Goal: Task Accomplishment & Management: Manage account settings

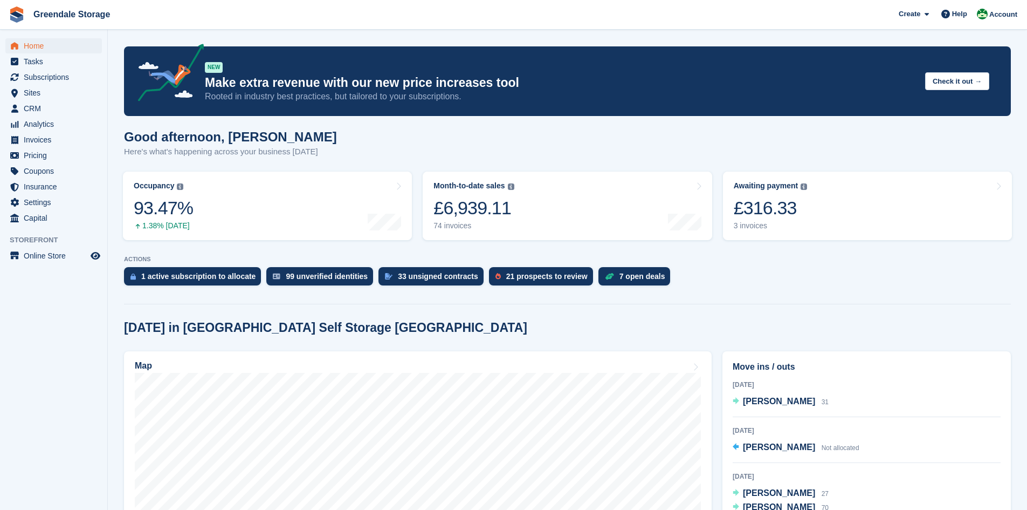
scroll to position [270, 0]
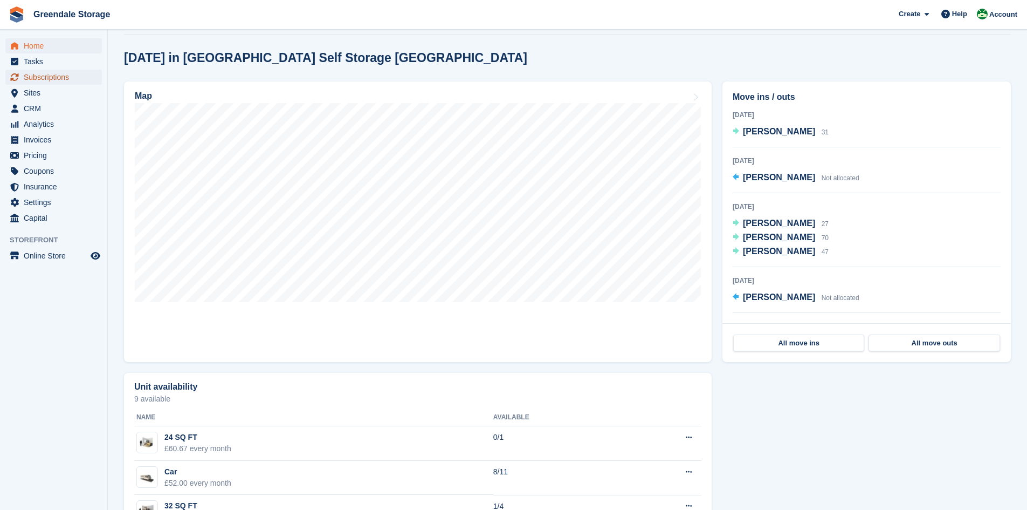
click at [55, 77] on span "Subscriptions" at bounding box center [56, 77] width 65 height 15
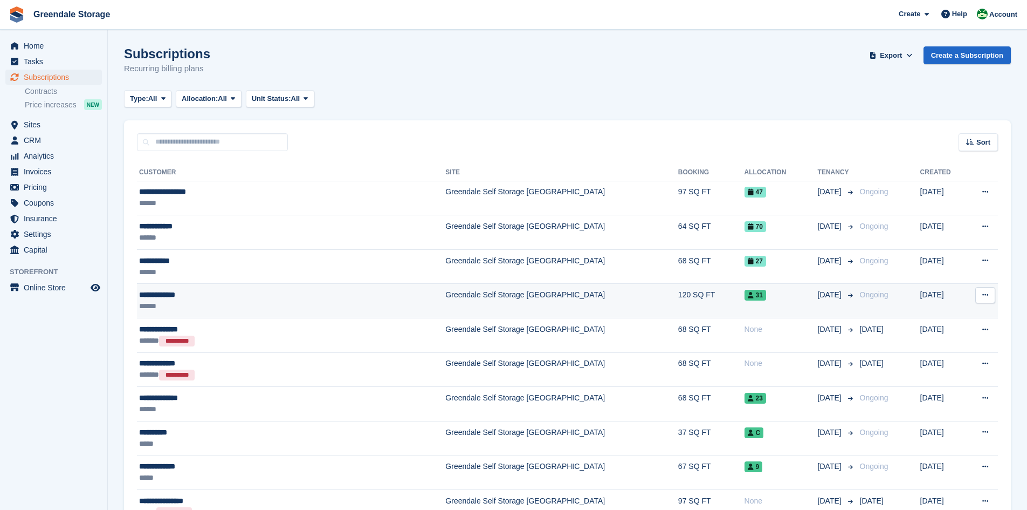
click at [241, 306] on div "******" at bounding box center [243, 305] width 209 height 11
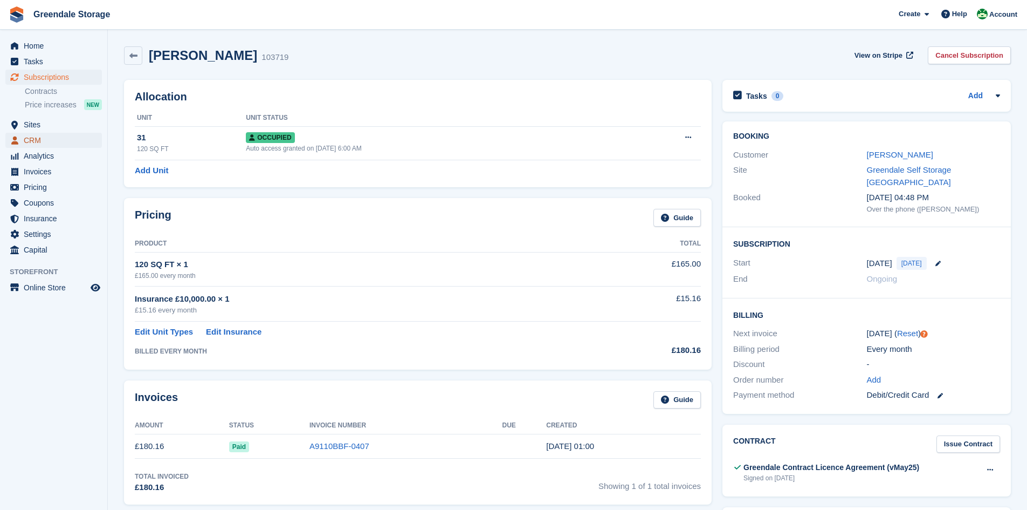
click at [35, 139] on span "CRM" at bounding box center [56, 140] width 65 height 15
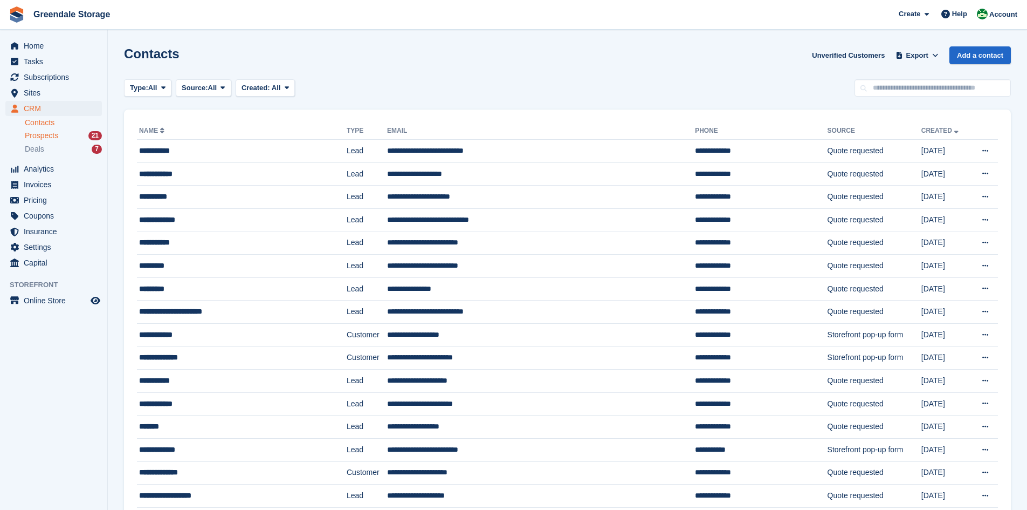
click at [47, 140] on span "Prospects" at bounding box center [41, 136] width 33 height 10
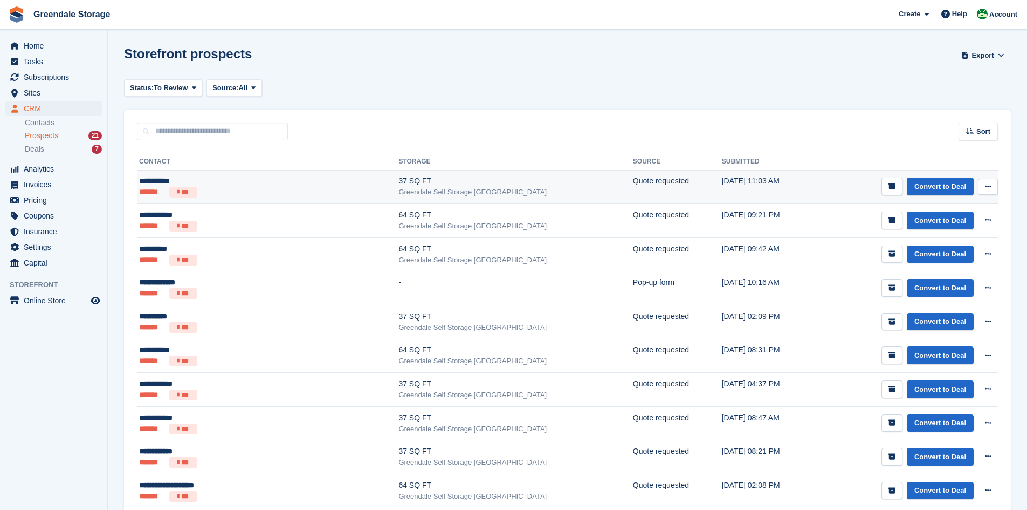
click at [988, 185] on icon at bounding box center [988, 186] width 6 height 7
click at [947, 244] on p "Delete prospect" at bounding box center [946, 245] width 94 height 14
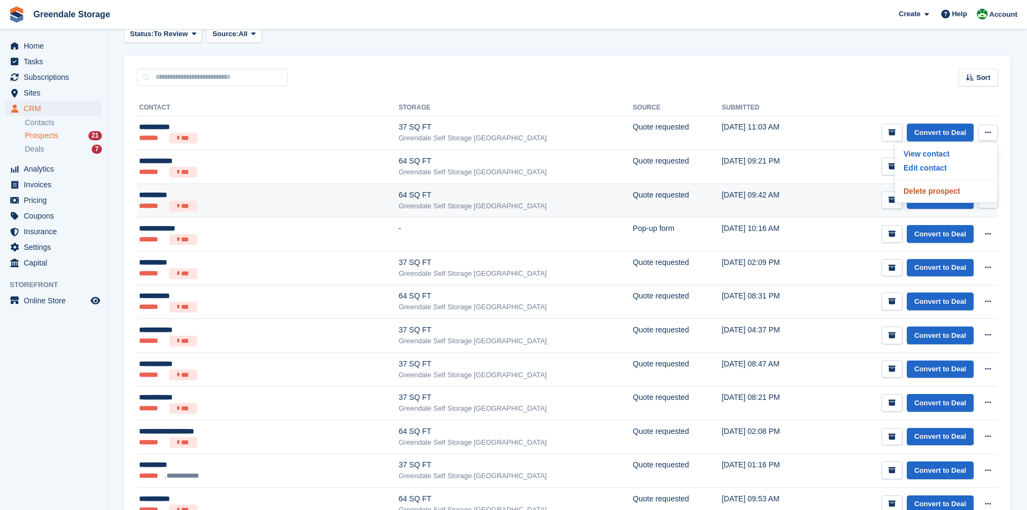
scroll to position [108, 0]
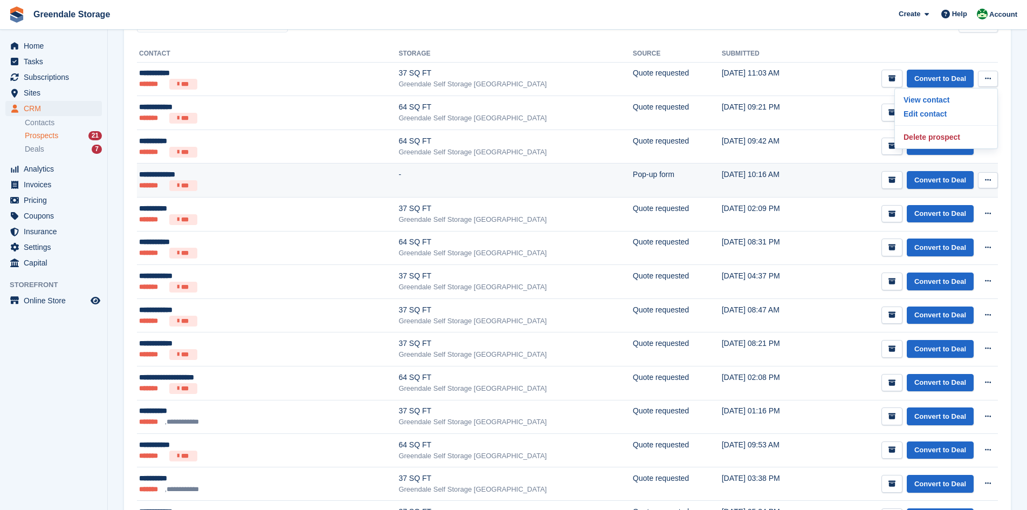
click at [987, 176] on button at bounding box center [988, 180] width 20 height 16
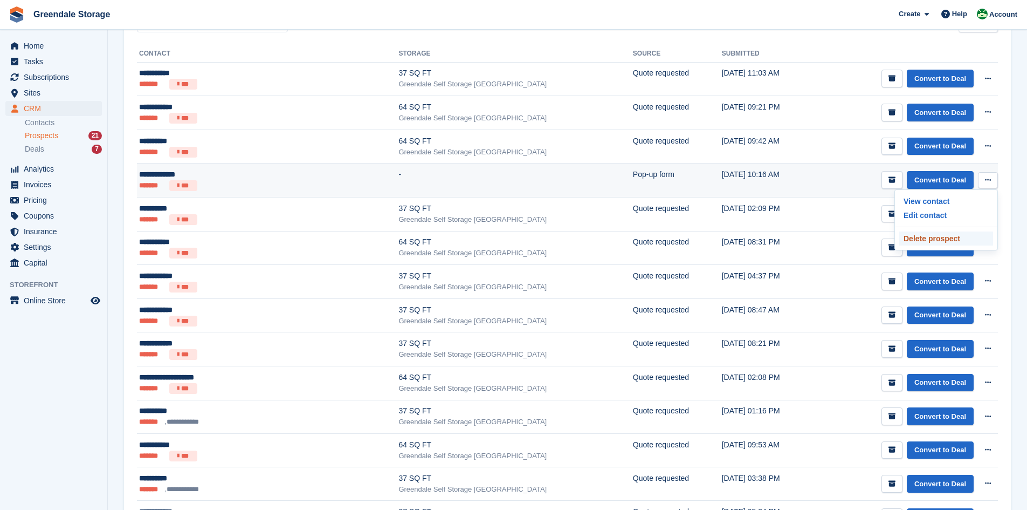
click at [929, 237] on p "Delete prospect" at bounding box center [946, 238] width 94 height 14
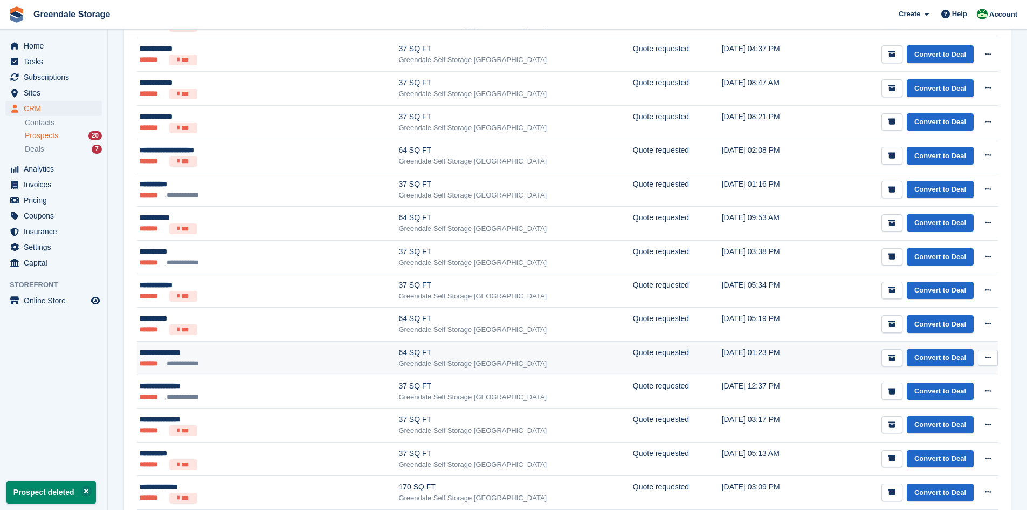
scroll to position [388, 0]
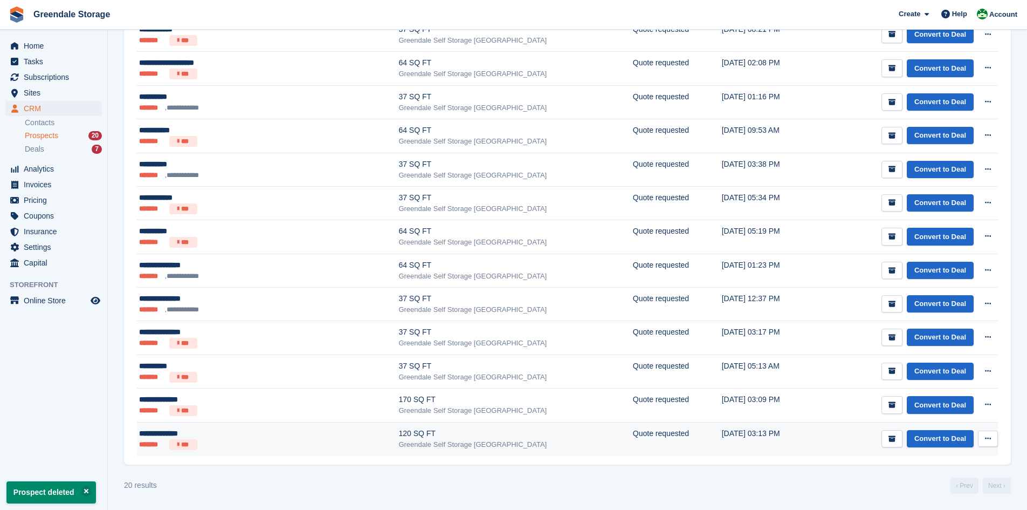
click at [986, 434] on button at bounding box center [988, 438] width 20 height 16
click at [940, 492] on p "Delete prospect" at bounding box center [946, 497] width 94 height 14
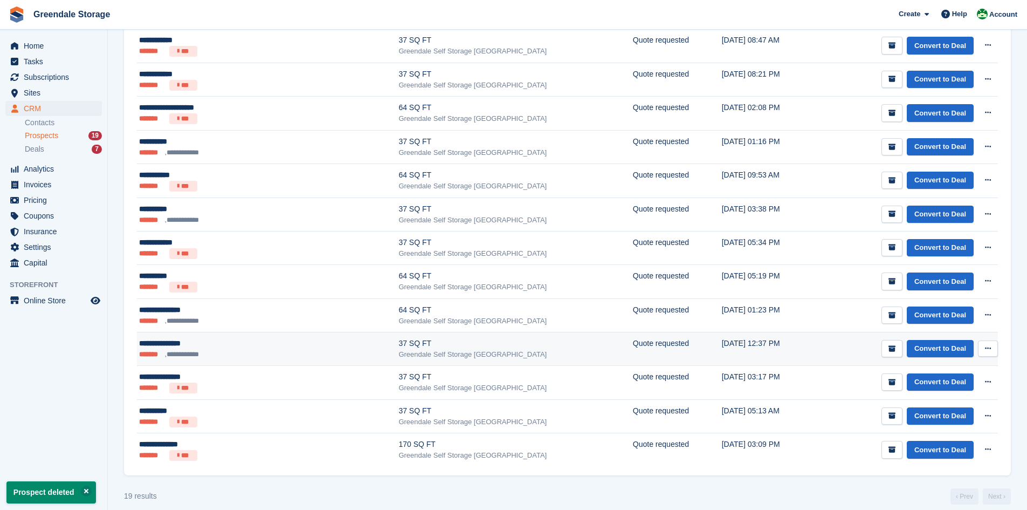
scroll to position [354, 0]
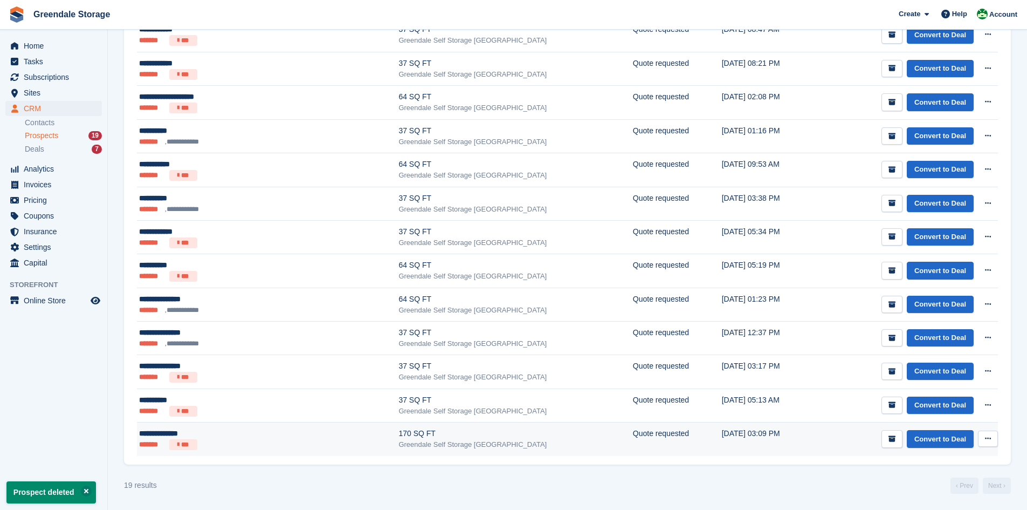
click at [992, 436] on button at bounding box center [988, 438] width 20 height 16
click at [926, 492] on p "Delete prospect" at bounding box center [946, 497] width 94 height 14
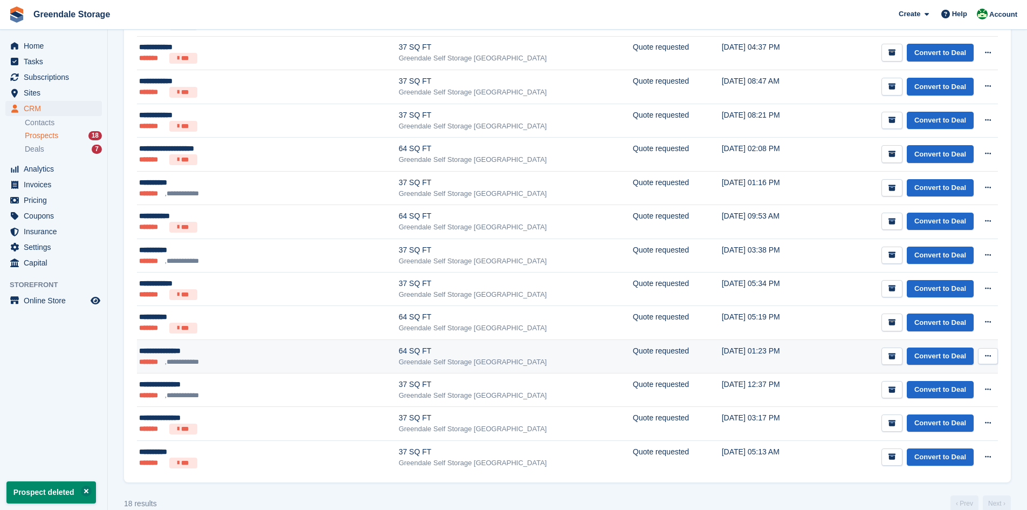
scroll to position [320, 0]
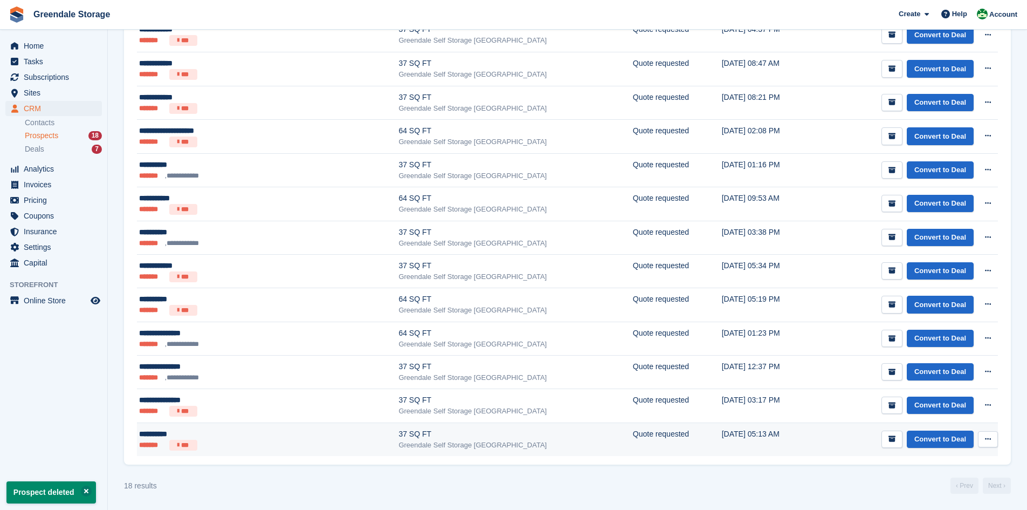
click at [986, 435] on button at bounding box center [988, 439] width 20 height 16
click at [912, 491] on p "Delete prospect" at bounding box center [946, 497] width 94 height 14
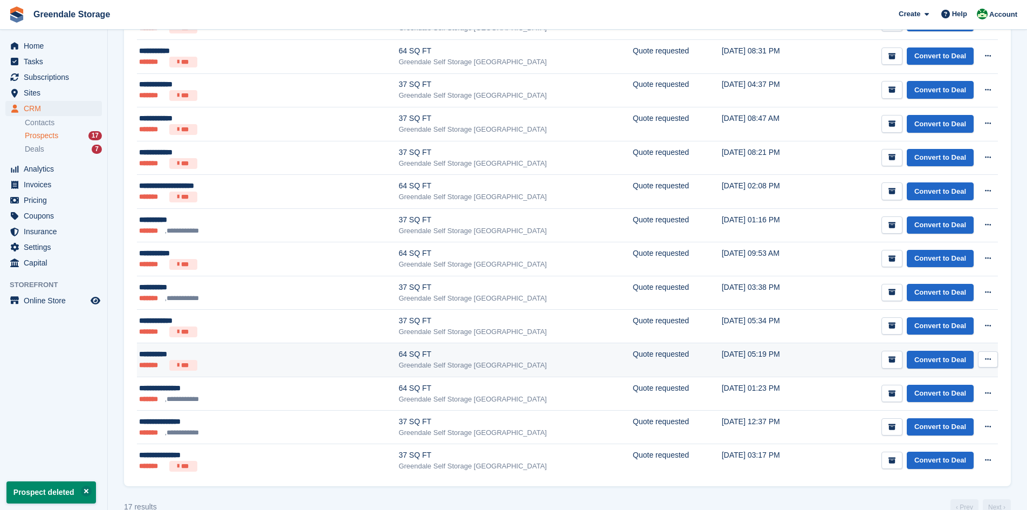
scroll to position [287, 0]
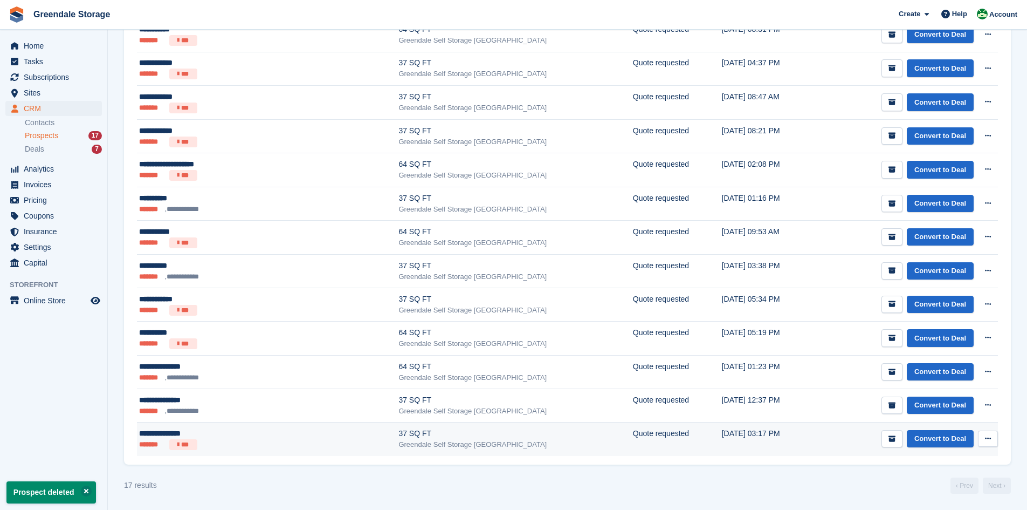
click at [987, 439] on icon at bounding box center [988, 438] width 6 height 7
click at [925, 495] on p "Delete prospect" at bounding box center [946, 497] width 94 height 14
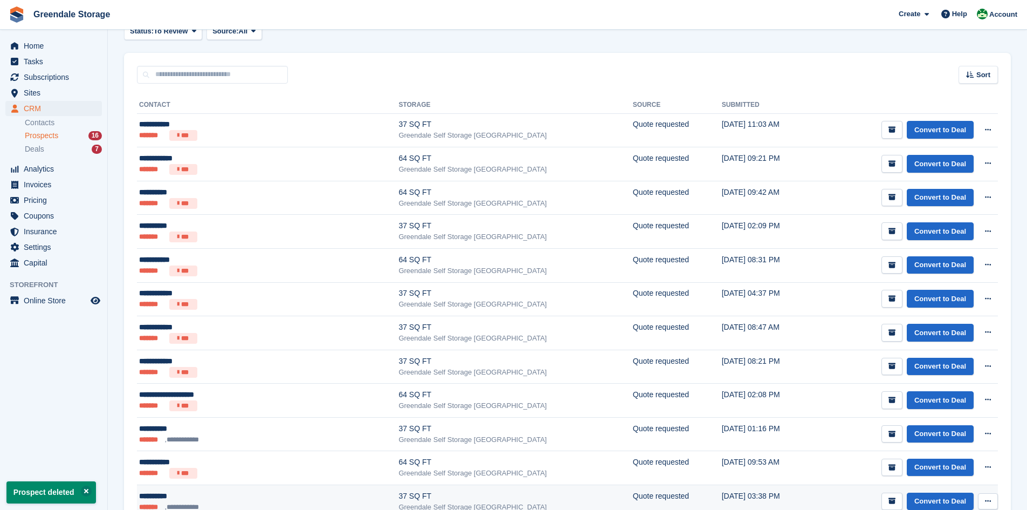
scroll to position [253, 0]
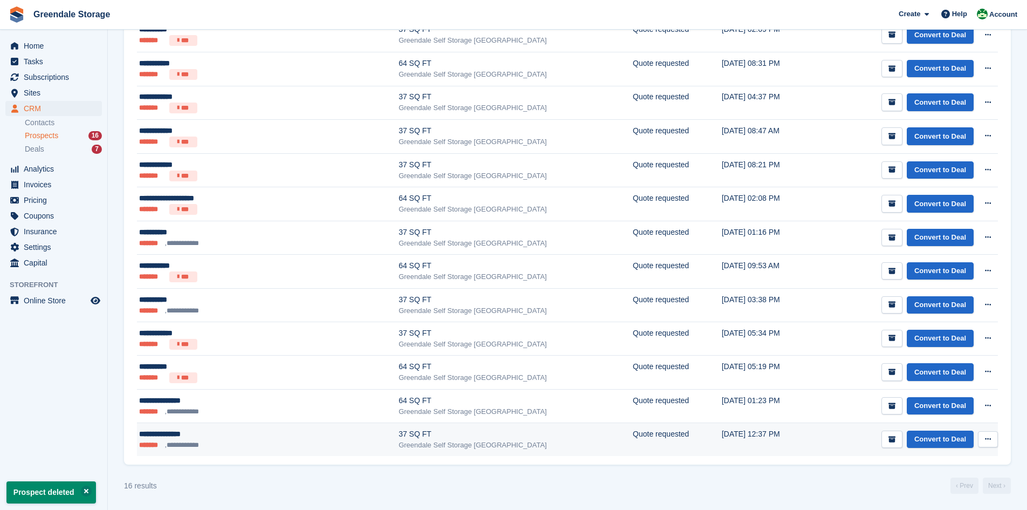
click at [988, 439] on icon at bounding box center [988, 438] width 6 height 7
click at [909, 493] on p "Delete prospect" at bounding box center [946, 497] width 94 height 14
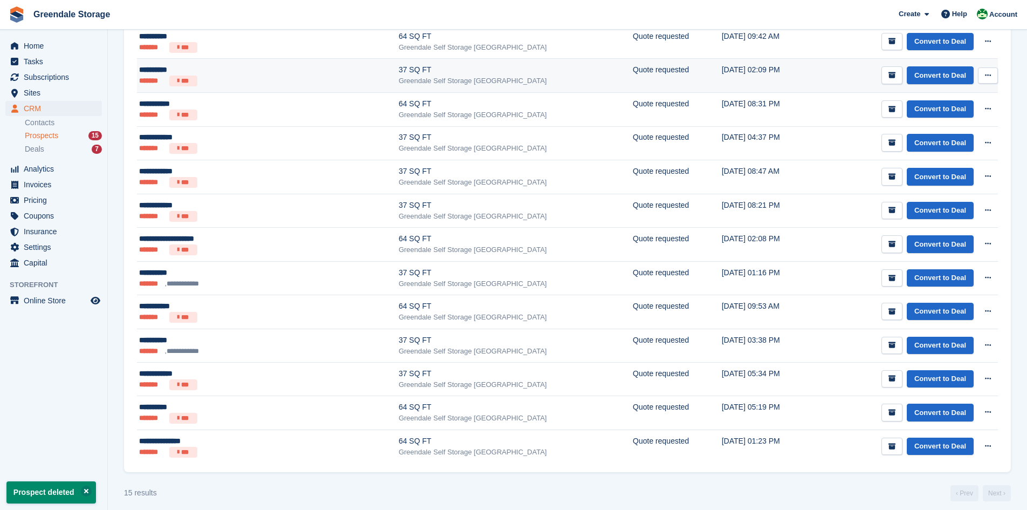
scroll to position [220, 0]
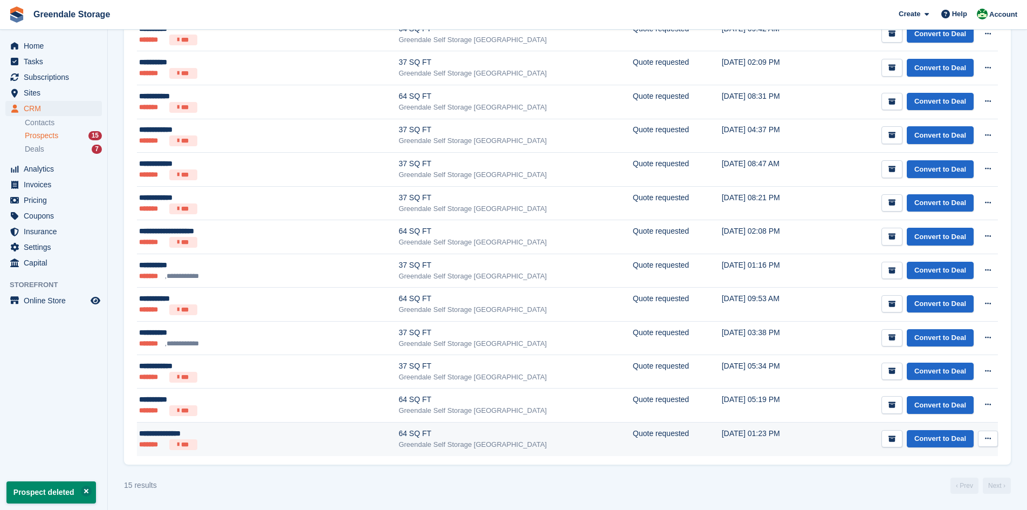
click at [988, 438] on icon at bounding box center [988, 438] width 6 height 7
click at [936, 495] on p "Delete prospect" at bounding box center [946, 497] width 94 height 14
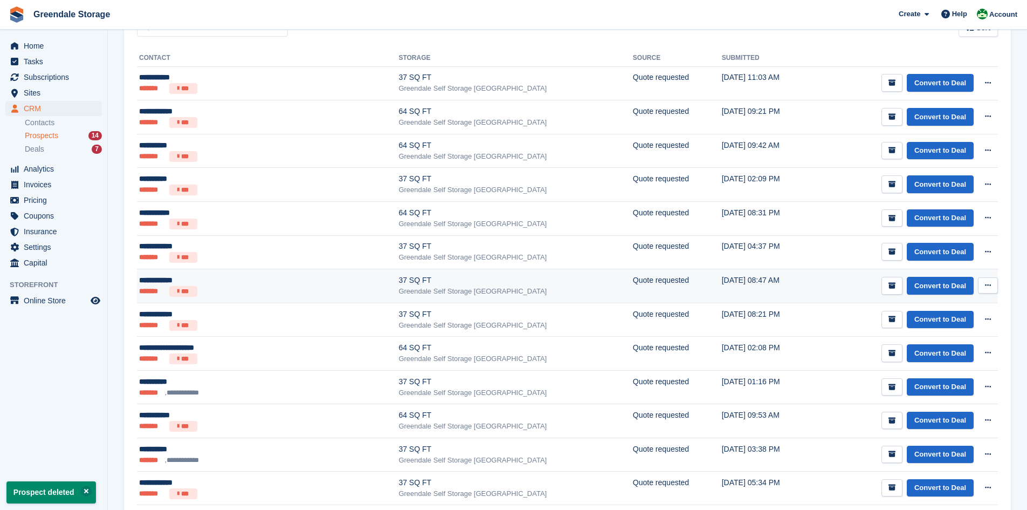
scroll to position [186, 0]
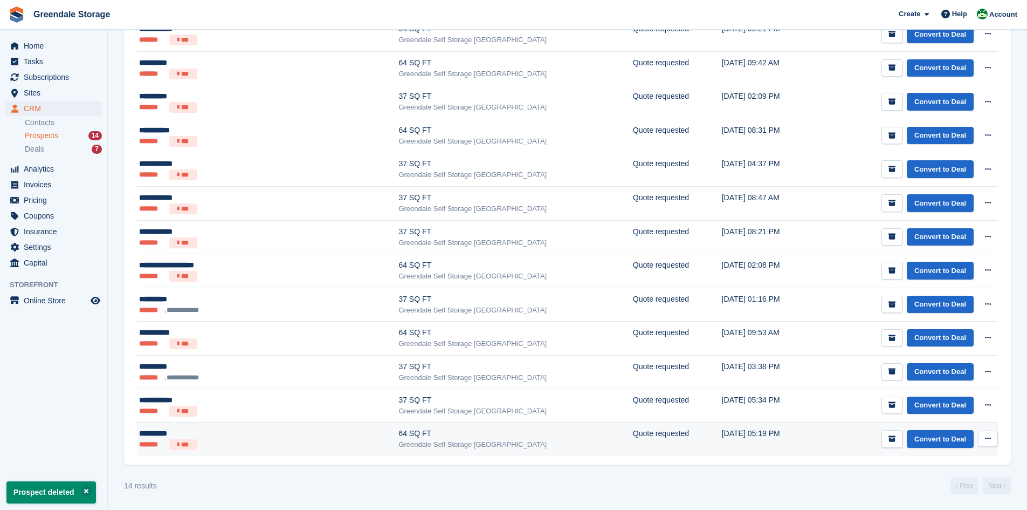
click at [986, 437] on icon at bounding box center [988, 438] width 6 height 7
click at [932, 494] on p "Delete prospect" at bounding box center [946, 497] width 94 height 14
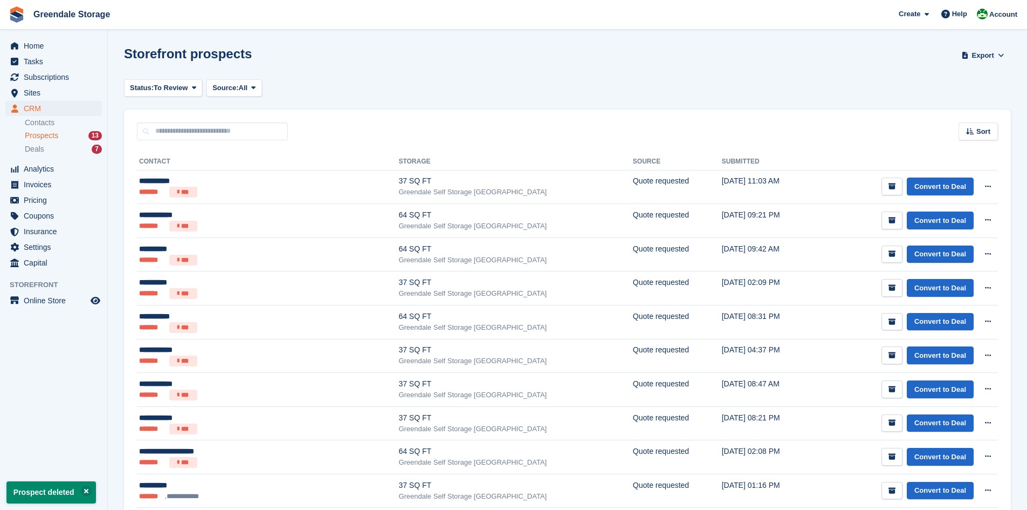
scroll to position [152, 0]
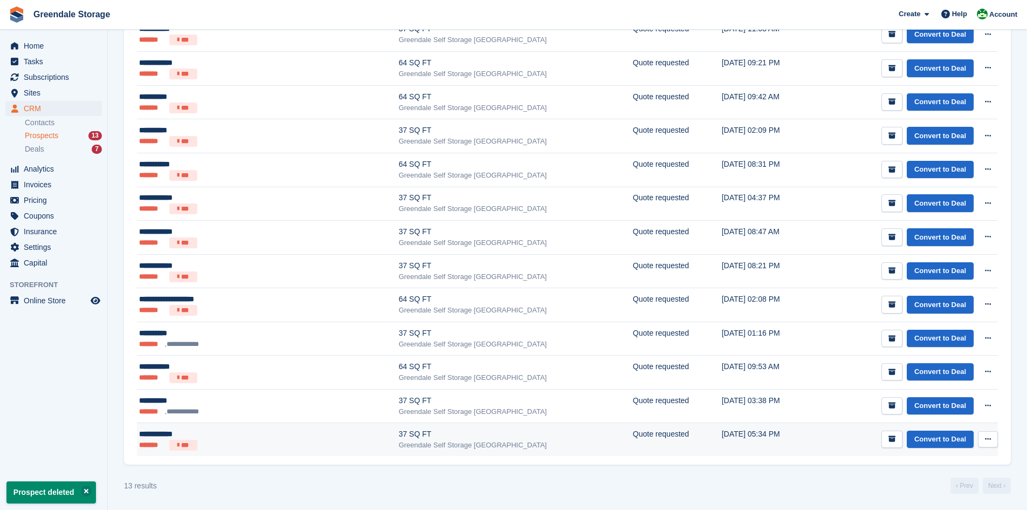
click at [989, 441] on icon at bounding box center [988, 438] width 6 height 7
click at [933, 493] on p "Delete prospect" at bounding box center [946, 497] width 94 height 14
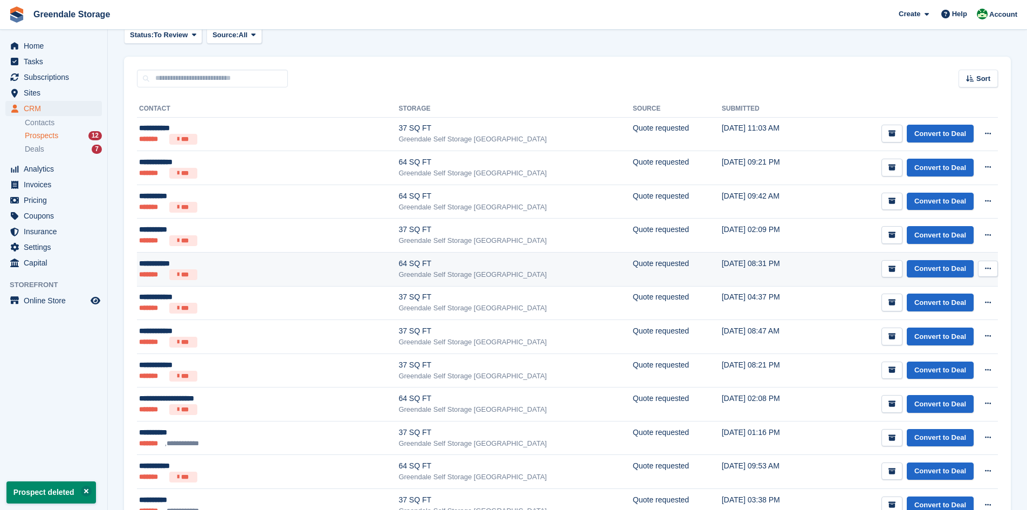
scroll to position [119, 0]
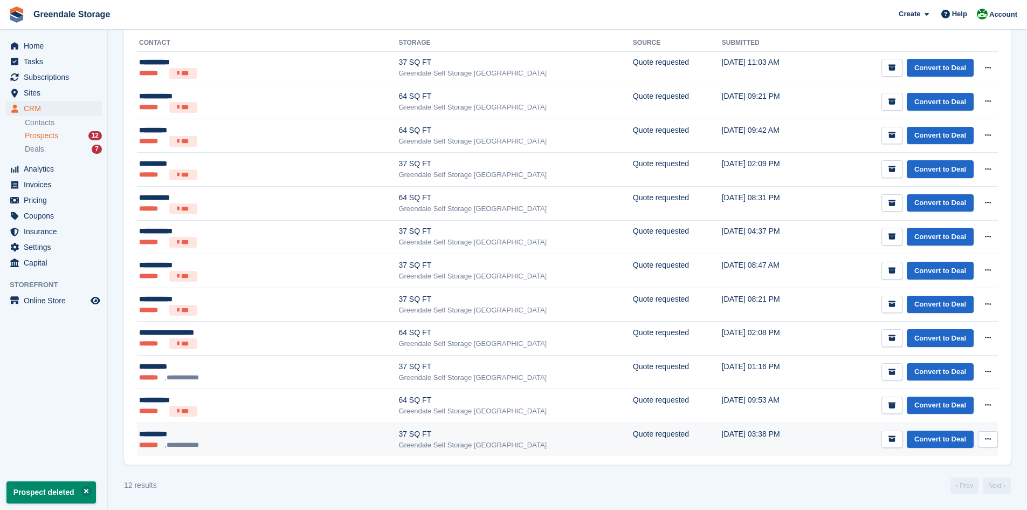
click at [993, 439] on button at bounding box center [988, 439] width 20 height 16
click at [941, 495] on p "Delete prospect" at bounding box center [946, 497] width 94 height 14
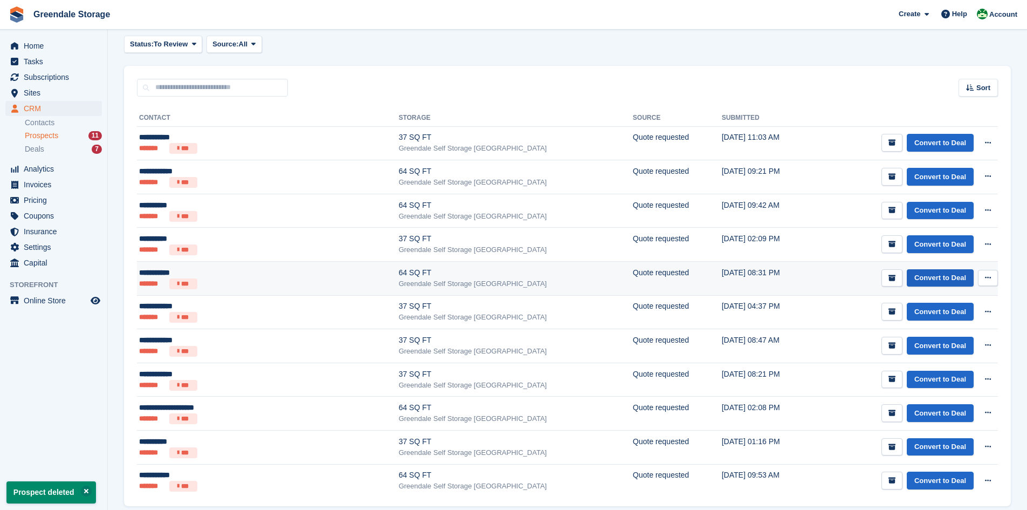
scroll to position [85, 0]
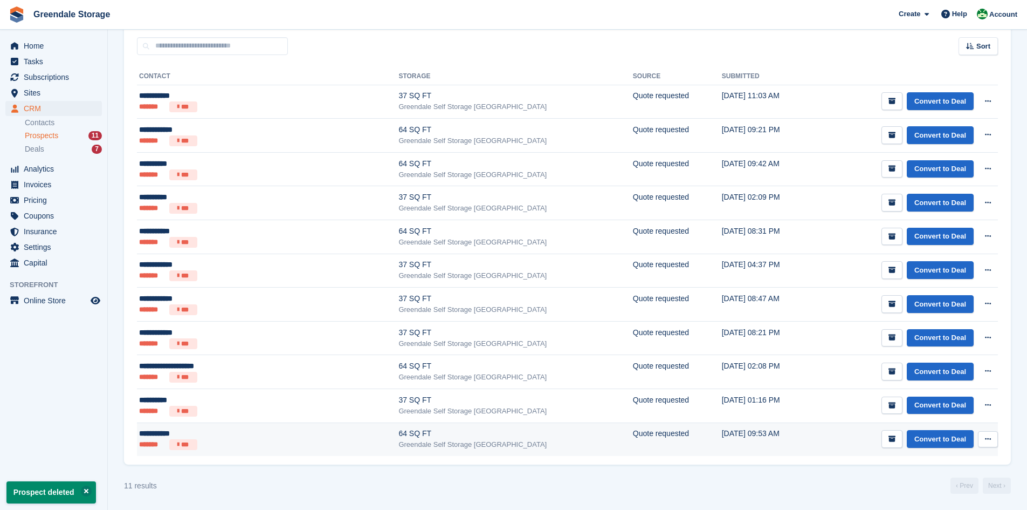
click at [984, 437] on button at bounding box center [988, 439] width 20 height 16
click at [935, 493] on p "Delete prospect" at bounding box center [946, 497] width 94 height 14
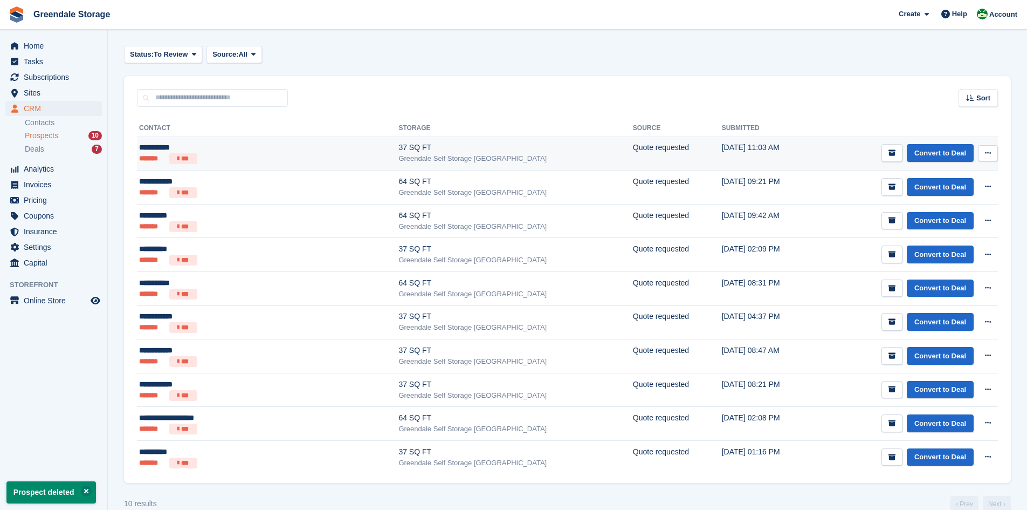
scroll to position [52, 0]
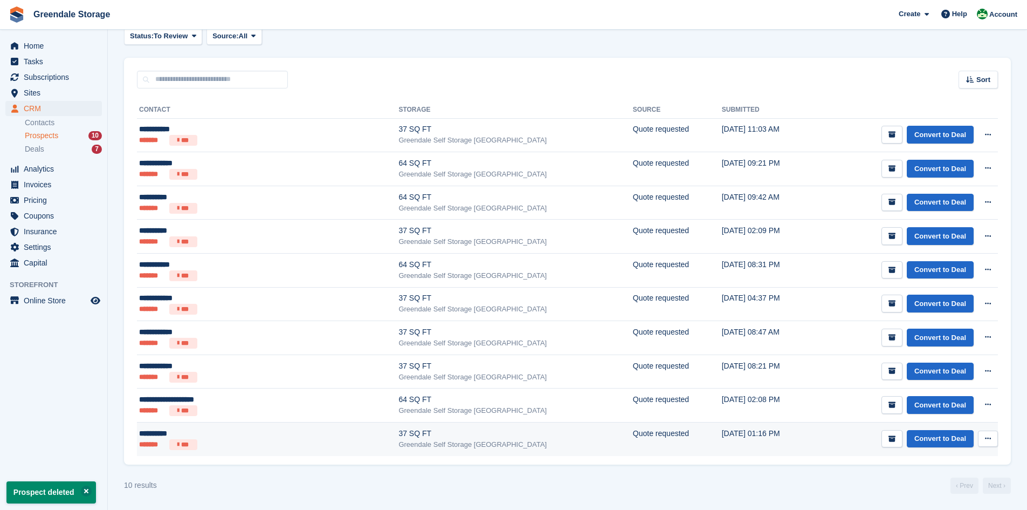
click at [988, 438] on icon at bounding box center [988, 438] width 6 height 7
click at [936, 497] on p "Delete prospect" at bounding box center [946, 497] width 94 height 14
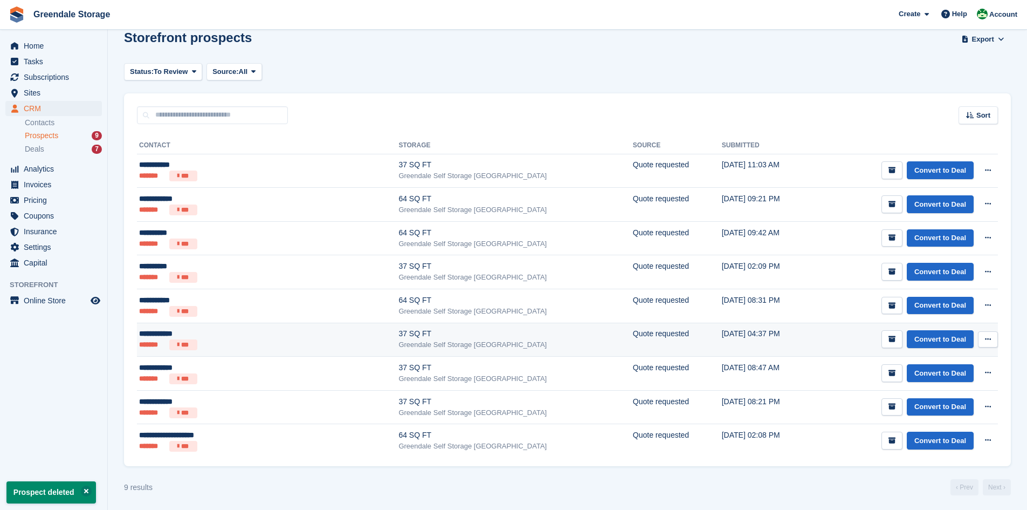
scroll to position [18, 0]
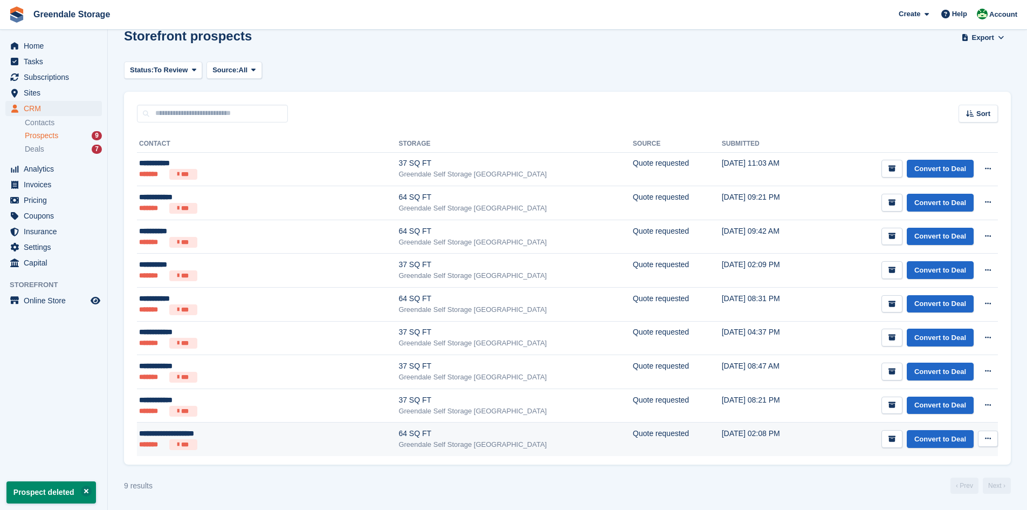
click at [991, 439] on button at bounding box center [988, 438] width 20 height 16
click at [922, 498] on p "Delete prospect" at bounding box center [946, 497] width 94 height 14
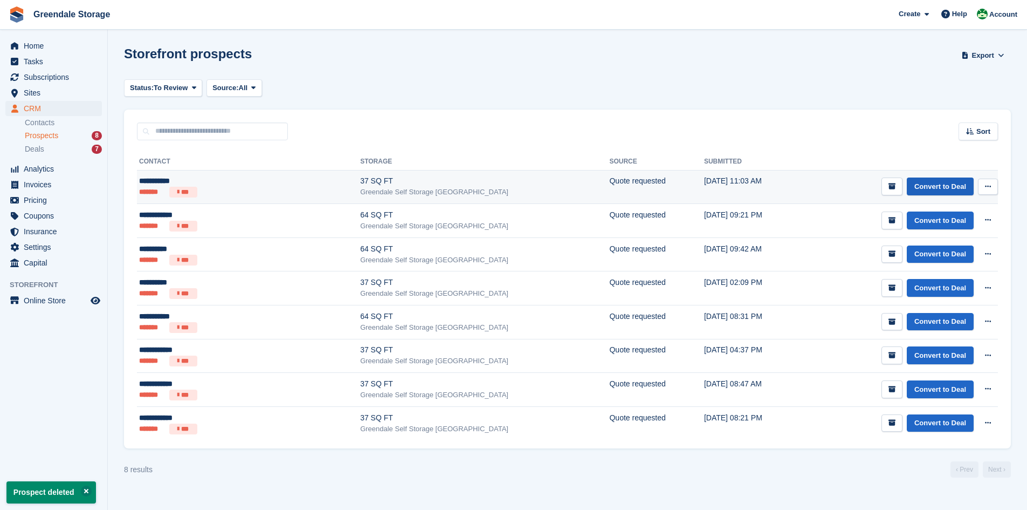
scroll to position [0, 0]
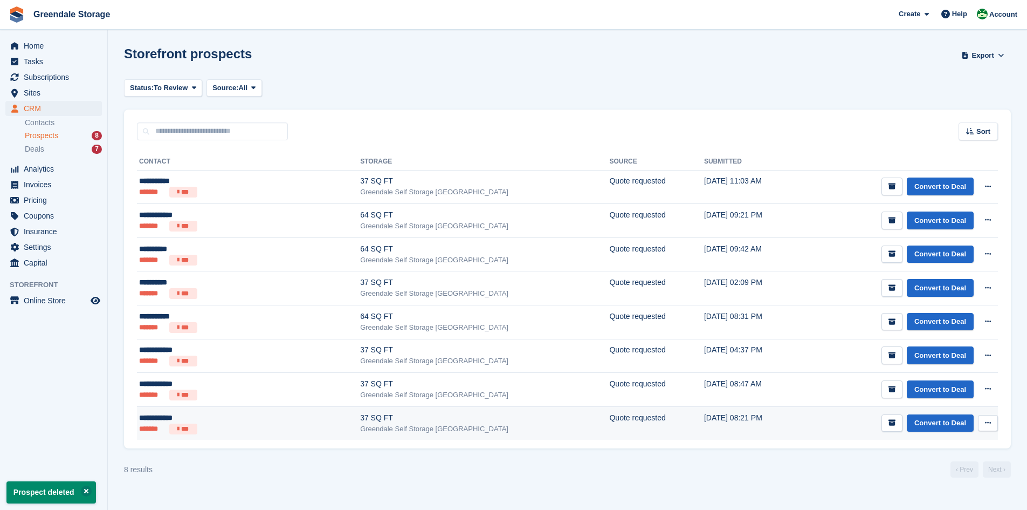
click at [990, 418] on button at bounding box center [988, 423] width 20 height 16
click at [927, 475] on p "Delete prospect" at bounding box center [946, 481] width 94 height 14
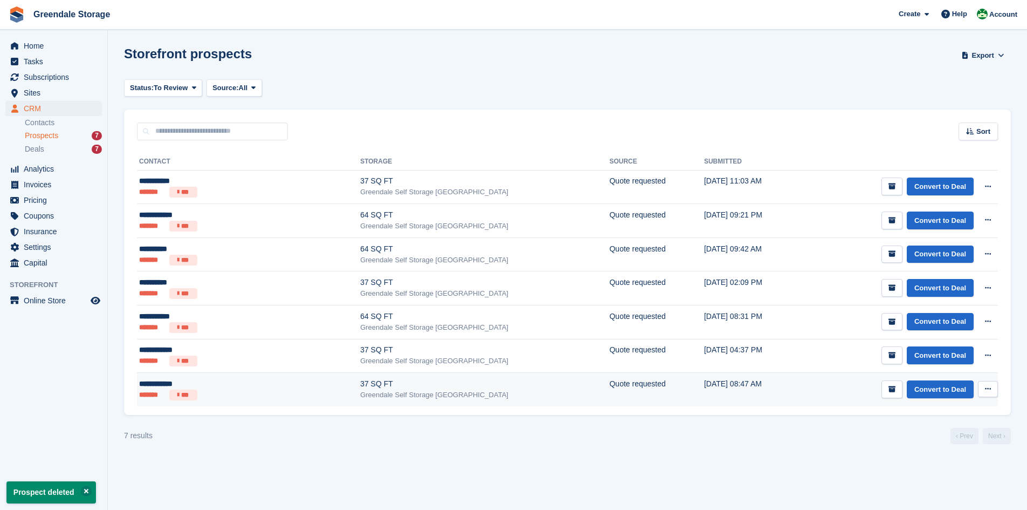
click at [995, 386] on button at bounding box center [988, 389] width 20 height 16
click at [923, 447] on p "Delete prospect" at bounding box center [946, 447] width 94 height 14
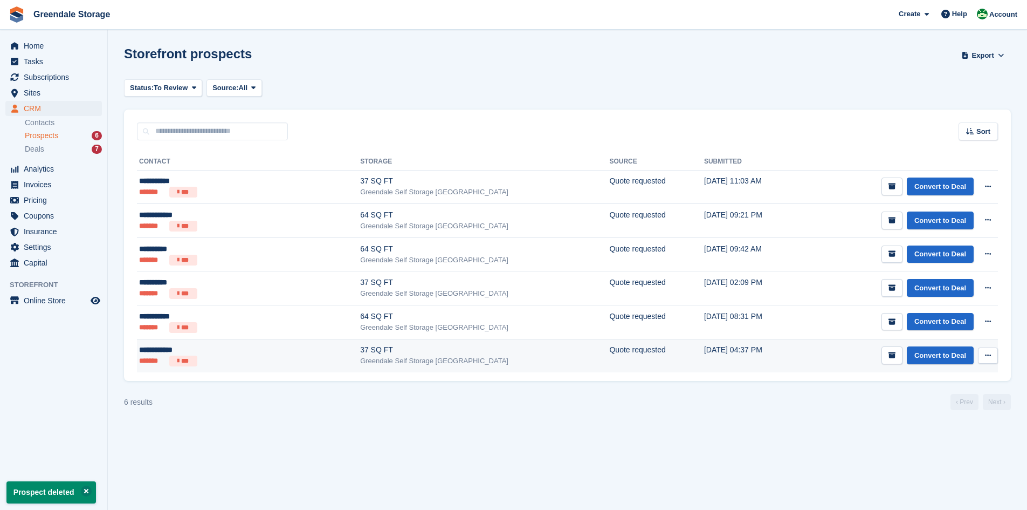
click at [985, 351] on button at bounding box center [988, 355] width 20 height 16
click at [937, 410] on p "Delete prospect" at bounding box center [946, 414] width 94 height 14
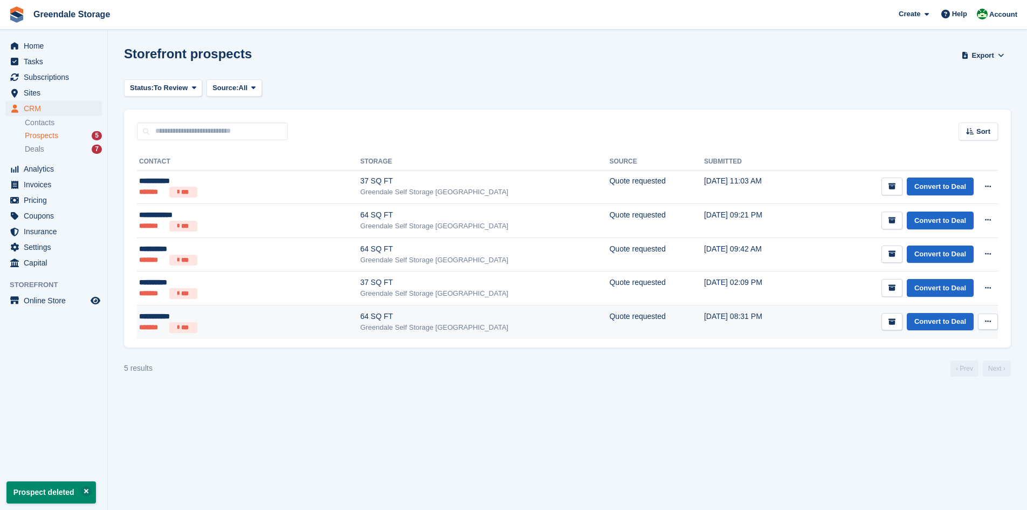
click at [986, 325] on icon at bounding box center [988, 321] width 6 height 7
click at [914, 377] on p "Delete prospect" at bounding box center [946, 380] width 94 height 14
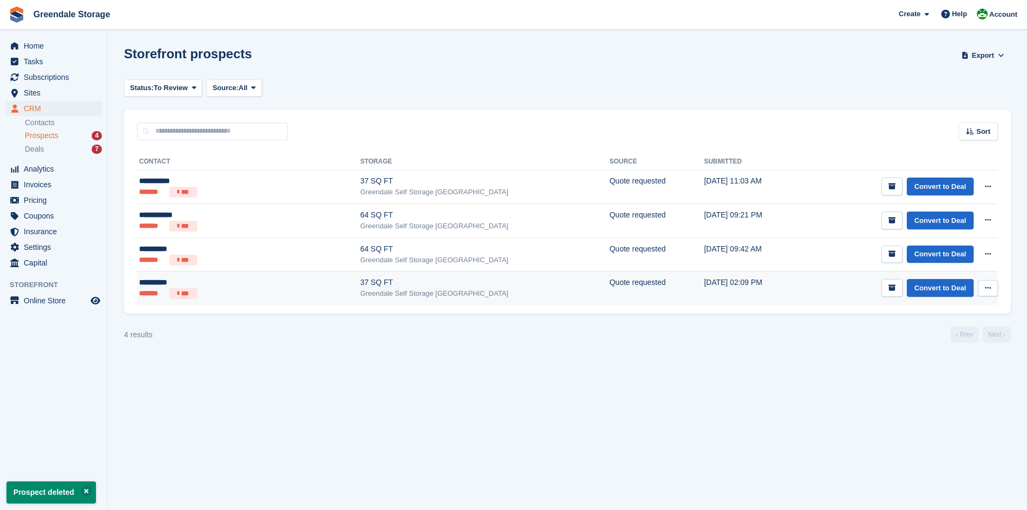
click at [987, 293] on button at bounding box center [988, 288] width 20 height 16
click at [924, 345] on p "Delete prospect" at bounding box center [946, 346] width 94 height 14
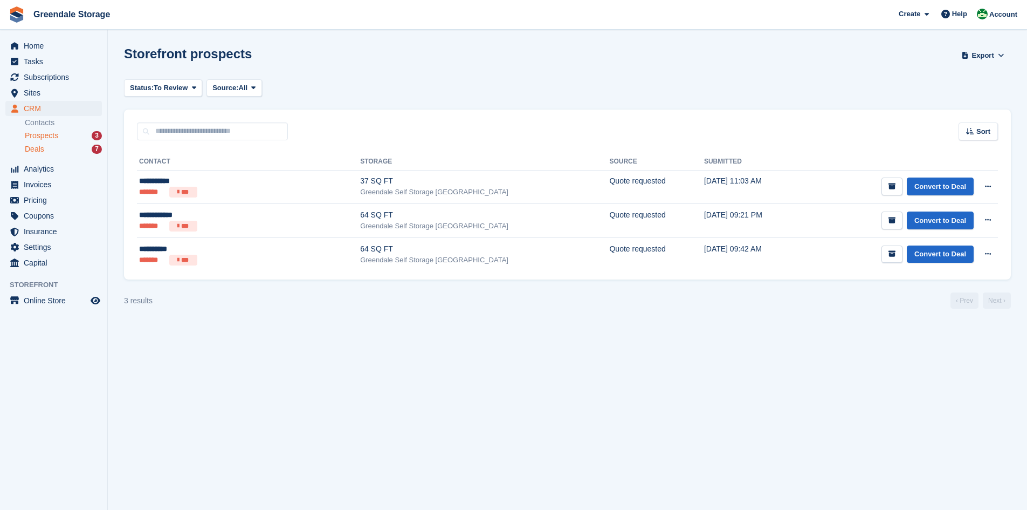
click at [33, 149] on span "Deals" at bounding box center [34, 149] width 19 height 10
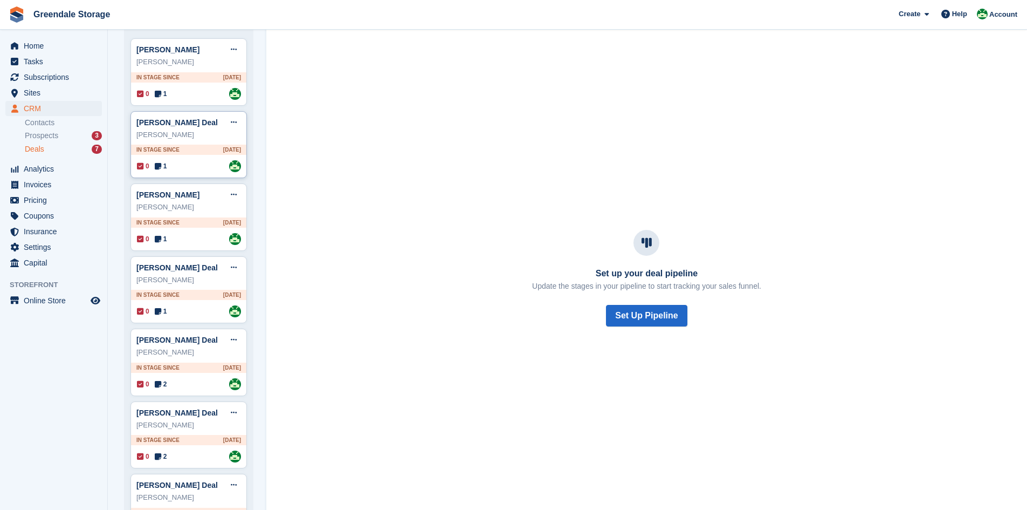
scroll to position [156, 0]
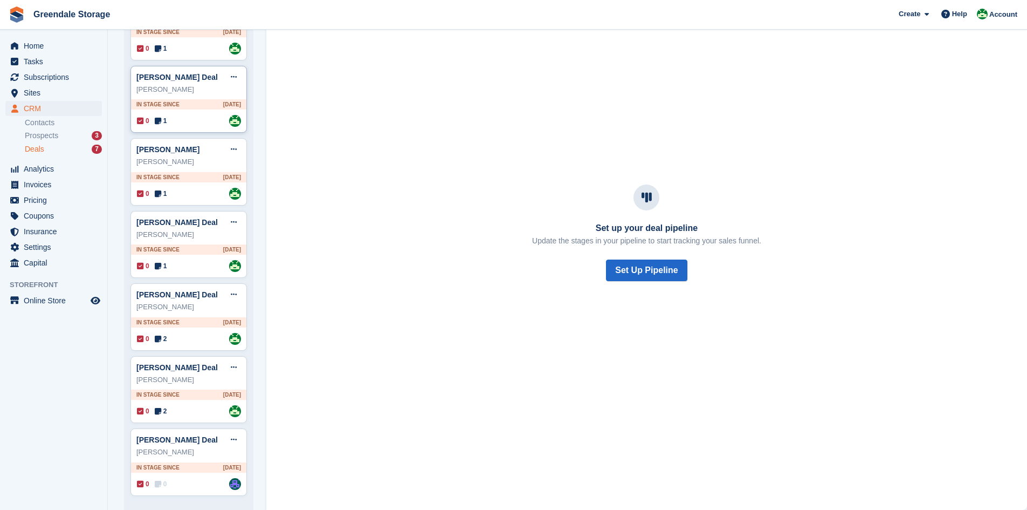
click at [184, 152] on div "[PERSON_NAME] Edit deal [PERSON_NAME] as won [PERSON_NAME] as lost Delete deal" at bounding box center [188, 149] width 105 height 16
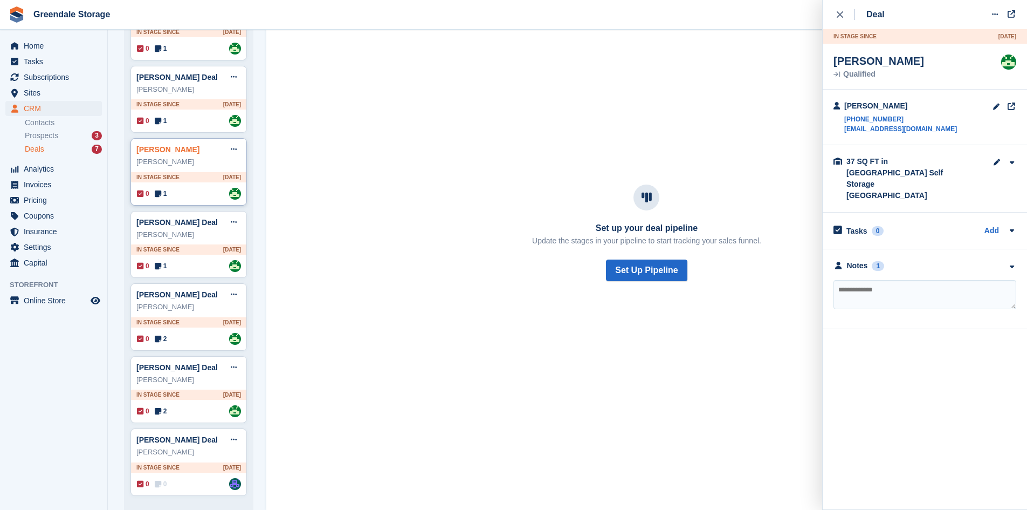
click at [165, 148] on link "[PERSON_NAME]" at bounding box center [167, 149] width 63 height 9
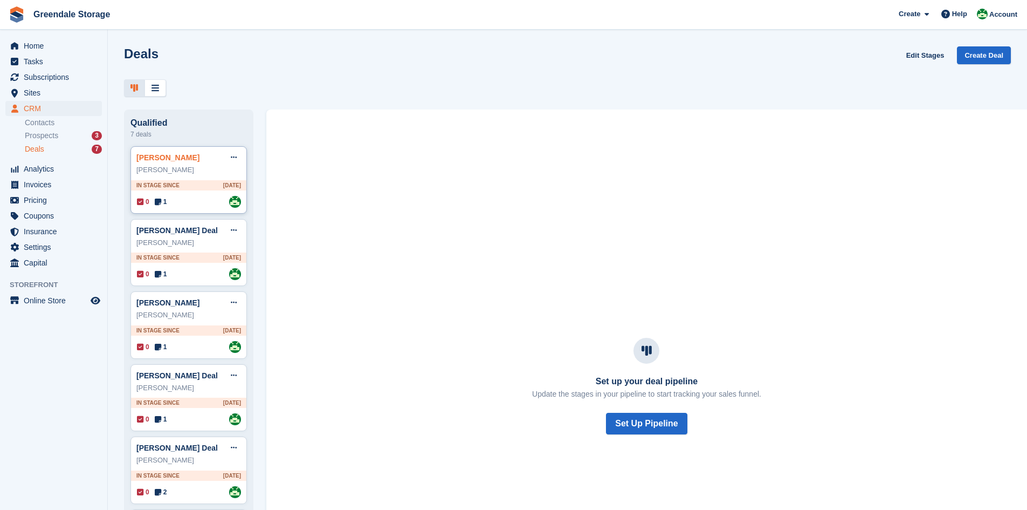
click at [157, 162] on link "[PERSON_NAME]" at bounding box center [167, 157] width 63 height 9
click at [152, 307] on link "[PERSON_NAME]" at bounding box center [167, 302] width 63 height 9
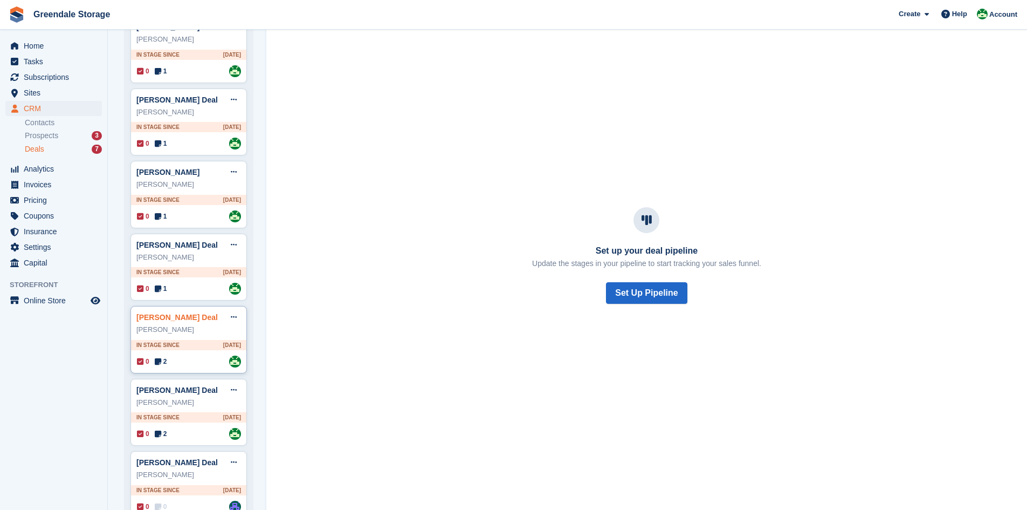
scroll to position [156, 0]
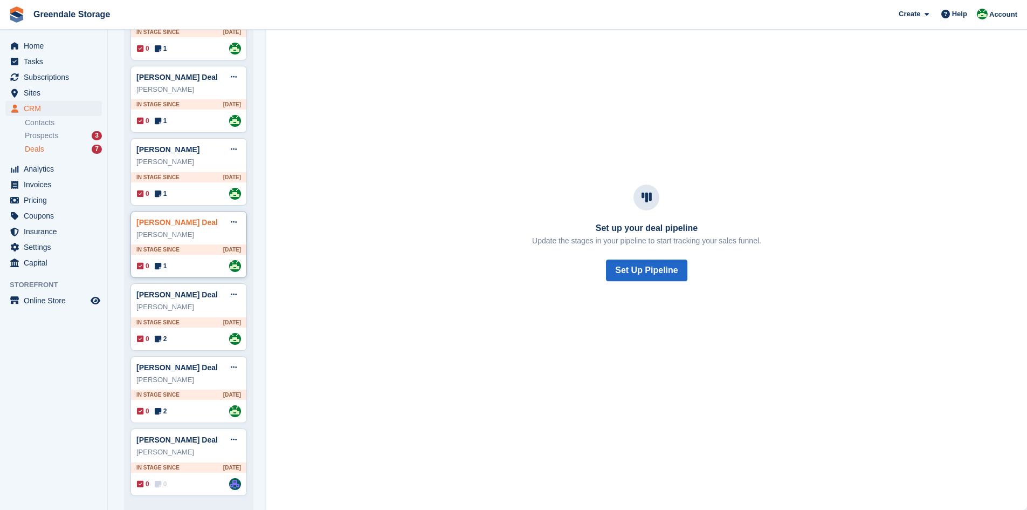
click at [154, 218] on link "[PERSON_NAME] Deal" at bounding box center [176, 222] width 81 height 9
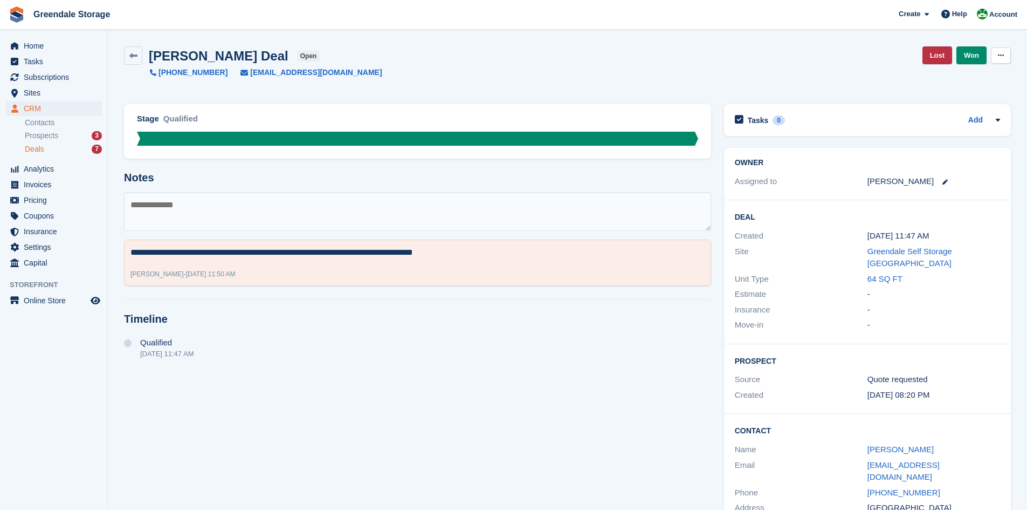
click at [1003, 54] on icon at bounding box center [1001, 55] width 6 height 7
click at [947, 95] on p "Delete Deal" at bounding box center [959, 100] width 94 height 14
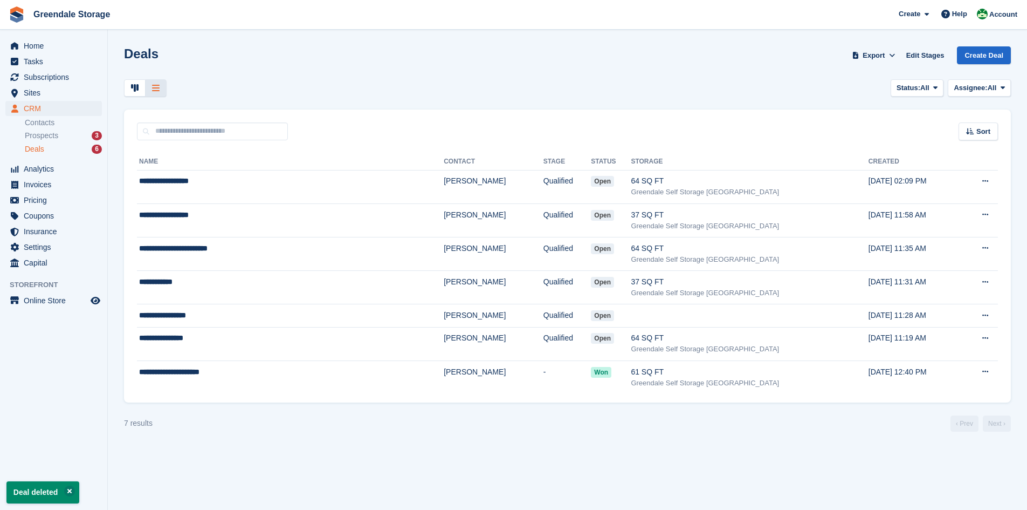
click at [43, 150] on span "Deals" at bounding box center [34, 149] width 19 height 10
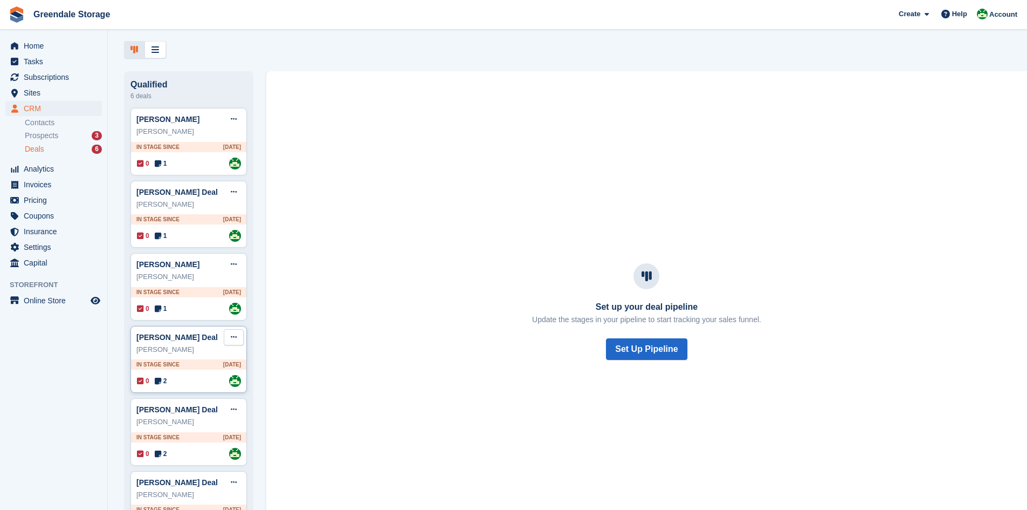
scroll to position [83, 0]
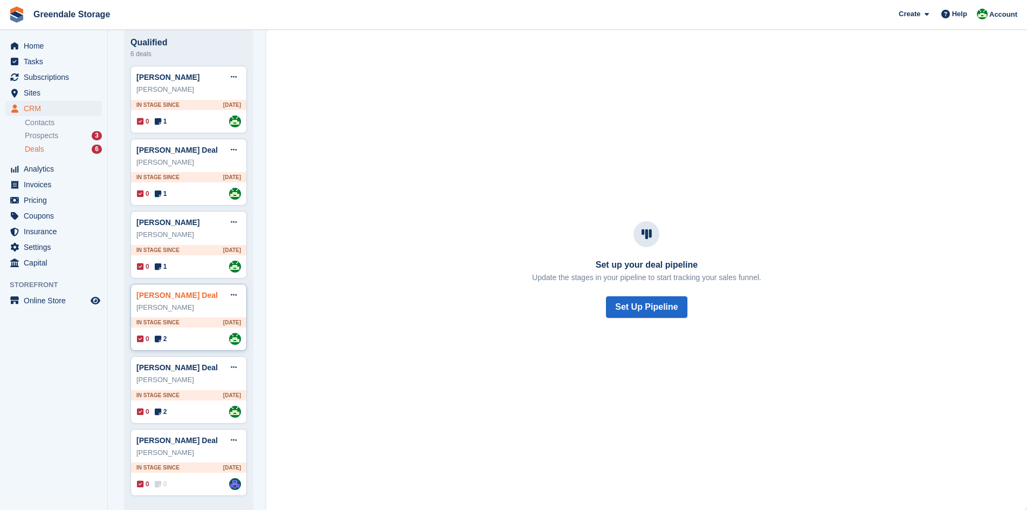
click at [174, 296] on link "[PERSON_NAME] Deal" at bounding box center [176, 295] width 81 height 9
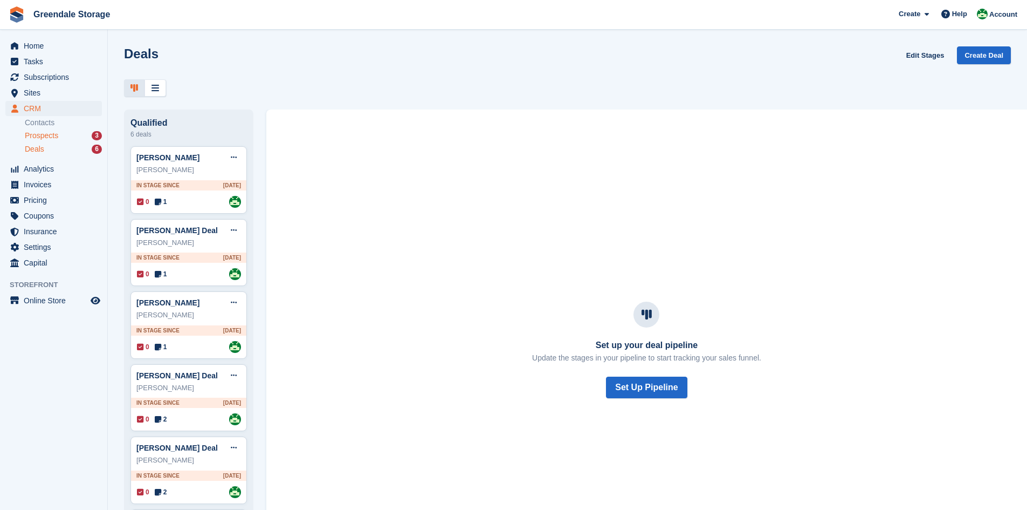
click at [40, 141] on link "Prospects 3" at bounding box center [63, 135] width 77 height 11
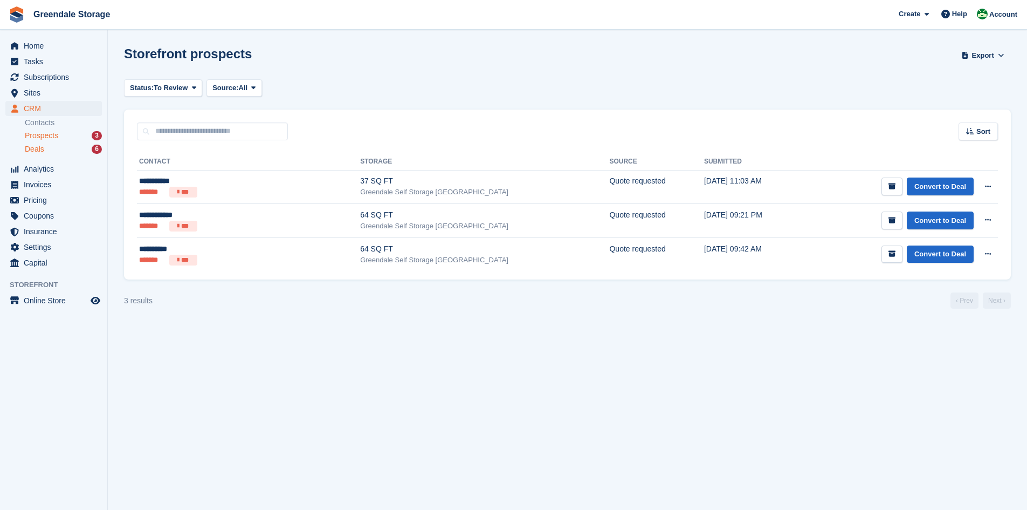
click at [37, 148] on span "Deals" at bounding box center [34, 149] width 19 height 10
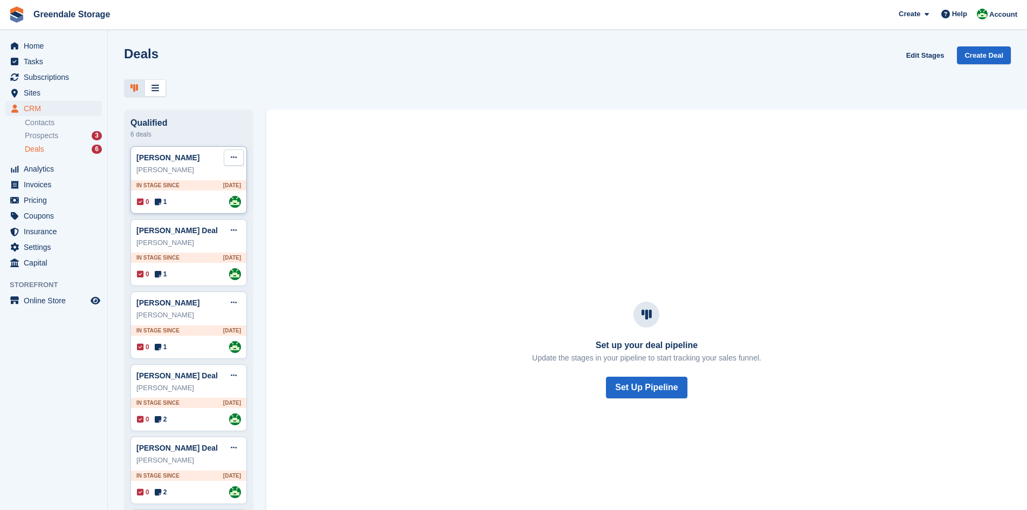
click at [235, 161] on icon at bounding box center [234, 157] width 6 height 7
click at [115, 192] on div "Qualified 6 deals [PERSON_NAME] Edit deal [PERSON_NAME] as won [PERSON_NAME] as…" at bounding box center [567, 349] width 919 height 480
click at [154, 175] on div "[PERSON_NAME]" at bounding box center [188, 169] width 105 height 11
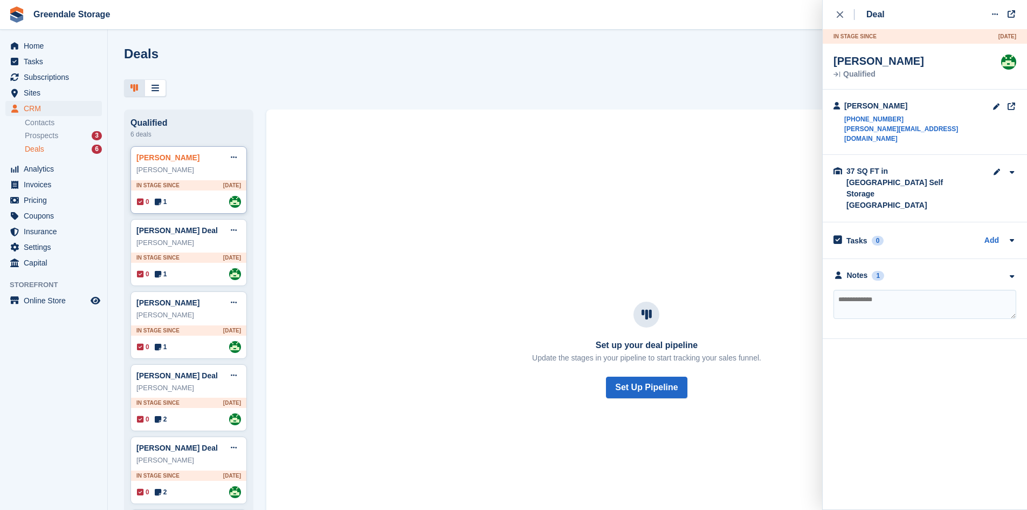
click at [166, 160] on link "[PERSON_NAME]" at bounding box center [167, 157] width 63 height 9
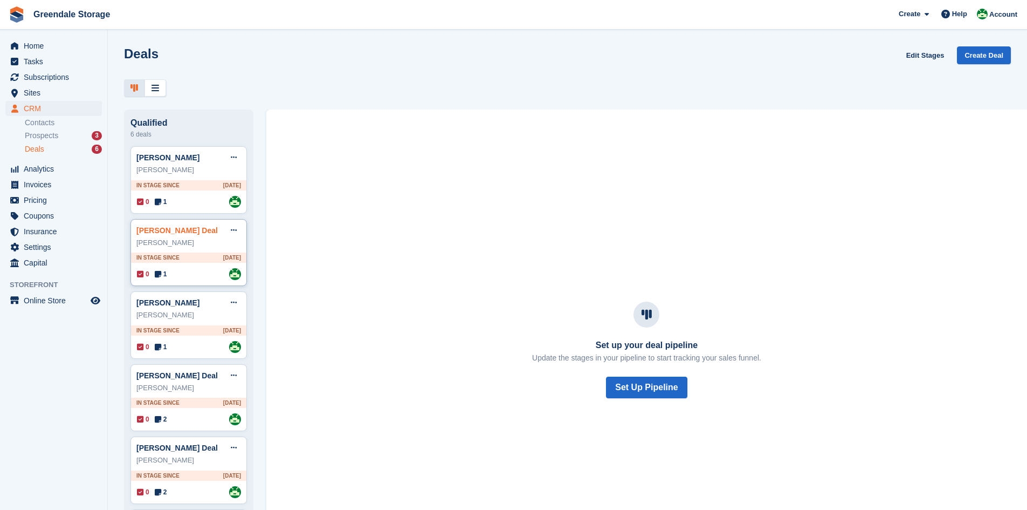
click at [162, 232] on link "[PERSON_NAME] Deal" at bounding box center [176, 230] width 81 height 9
click at [156, 307] on link "[PERSON_NAME]" at bounding box center [167, 302] width 63 height 9
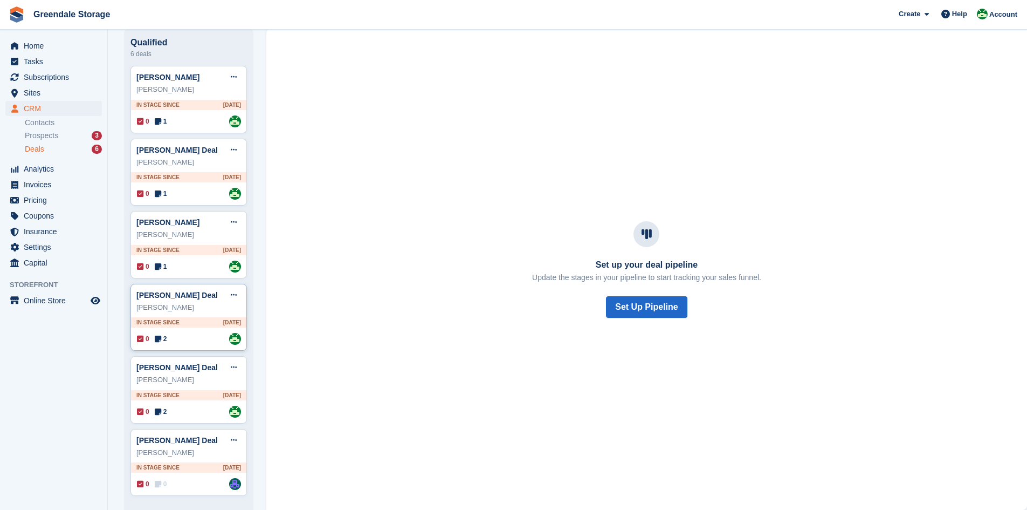
scroll to position [83, 0]
click at [164, 298] on link "[PERSON_NAME] Deal" at bounding box center [176, 295] width 81 height 9
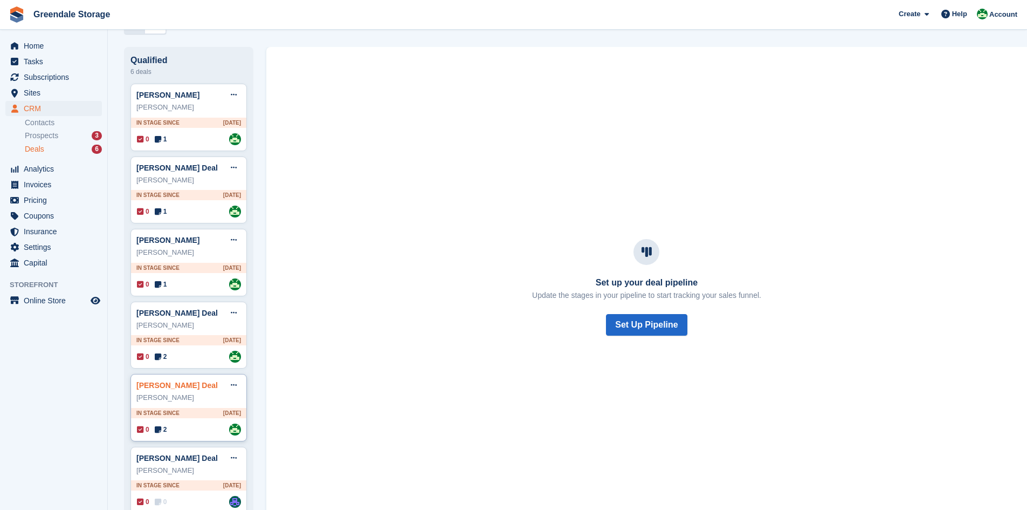
scroll to position [83, 0]
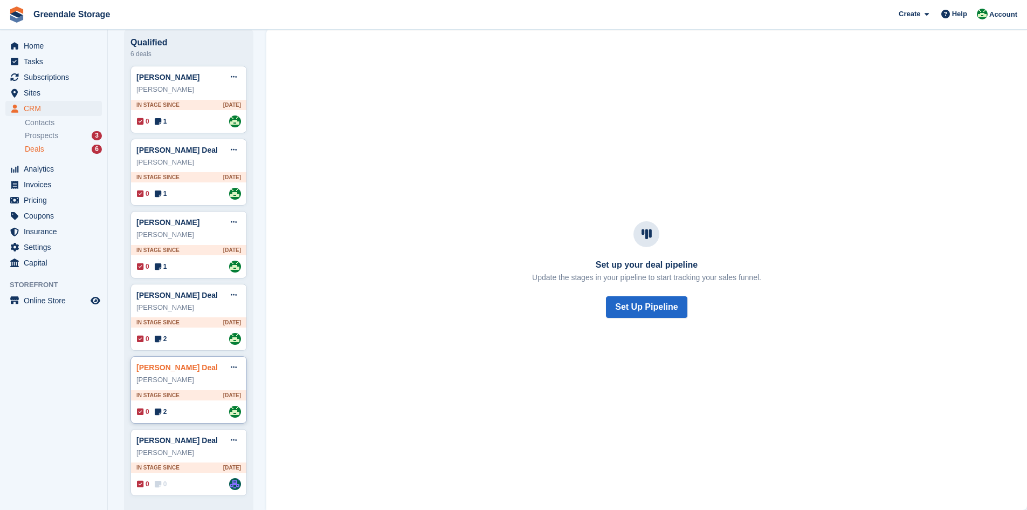
click at [162, 367] on link "[PERSON_NAME] Deal" at bounding box center [176, 367] width 81 height 9
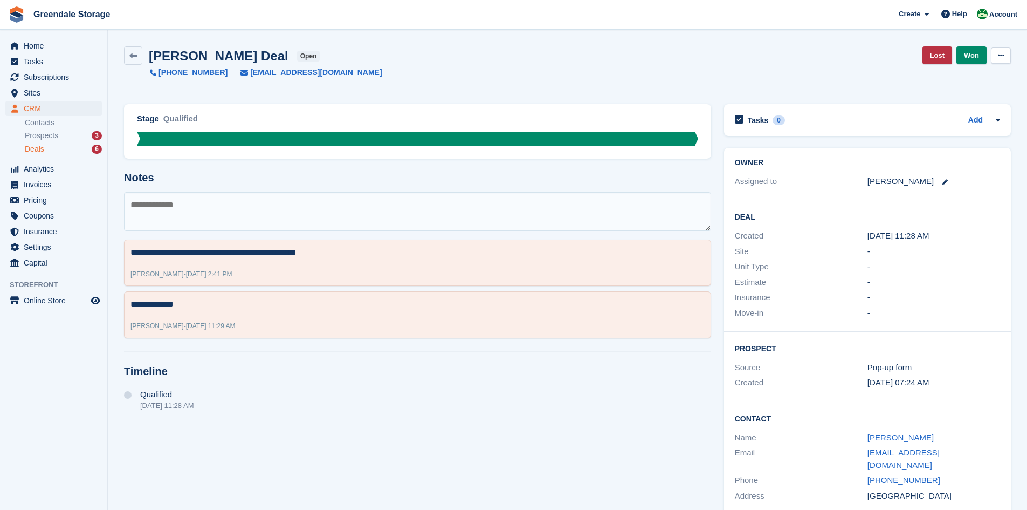
click at [1001, 55] on icon at bounding box center [1001, 55] width 6 height 7
click at [944, 99] on p "Delete Deal" at bounding box center [959, 100] width 94 height 14
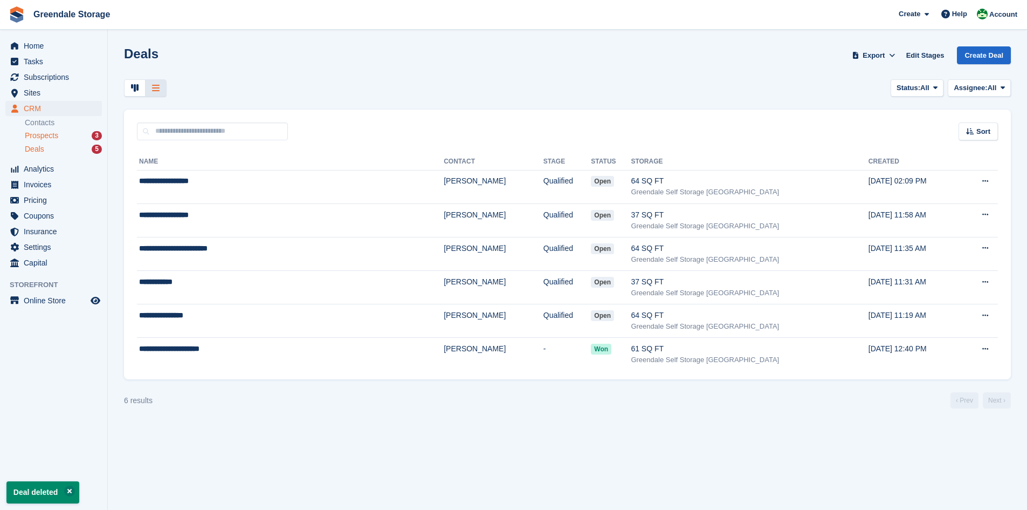
click at [45, 138] on span "Prospects" at bounding box center [41, 136] width 33 height 10
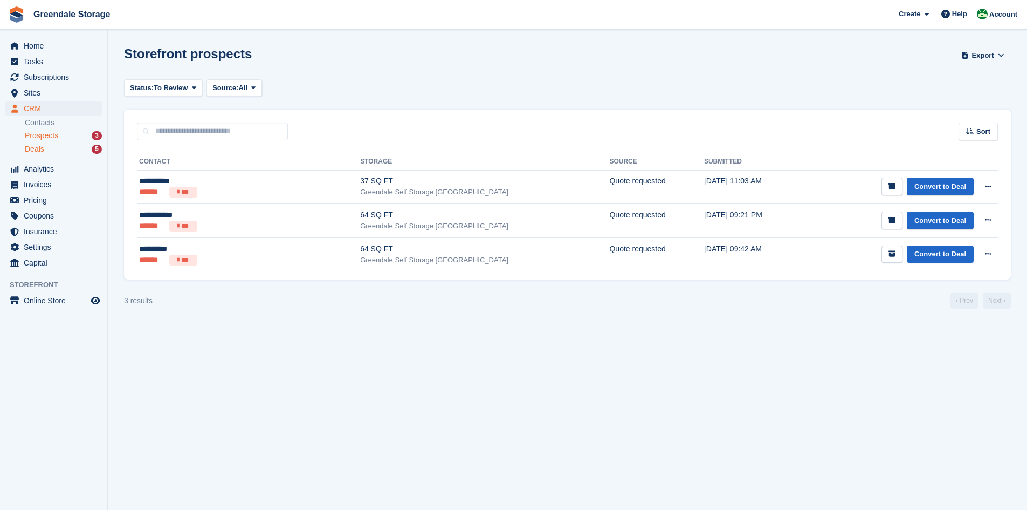
click at [42, 150] on span "Deals" at bounding box center [34, 149] width 19 height 10
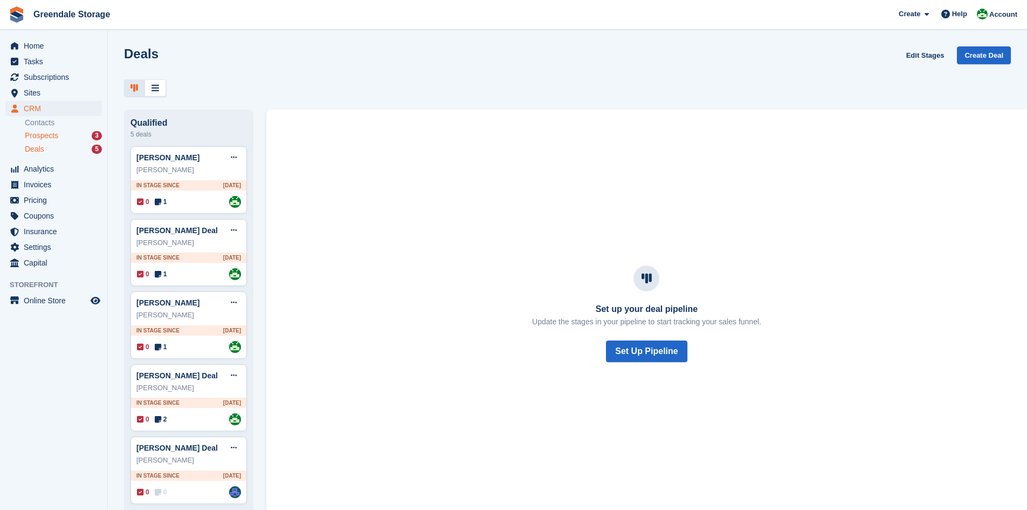
click at [35, 131] on span "Prospects" at bounding box center [41, 136] width 33 height 10
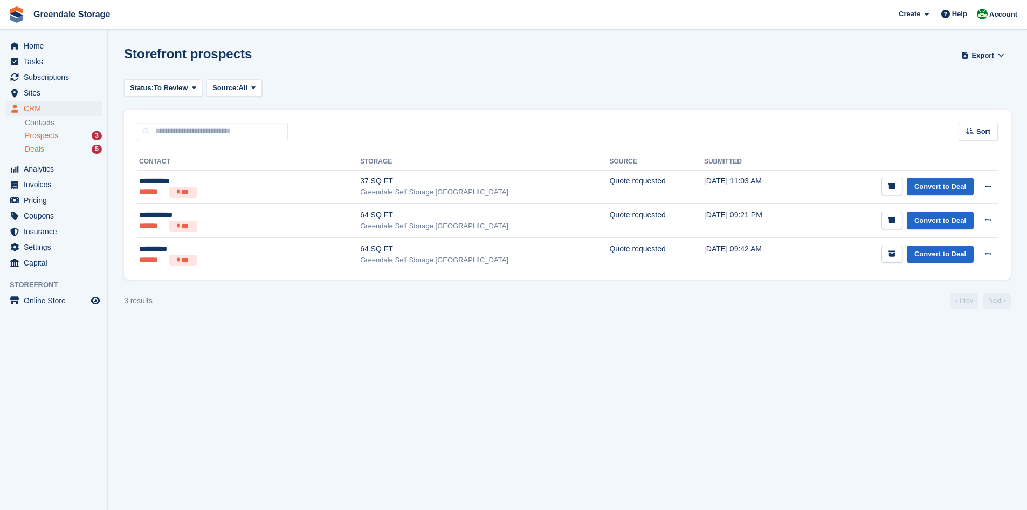
click at [37, 153] on span "Deals" at bounding box center [34, 149] width 19 height 10
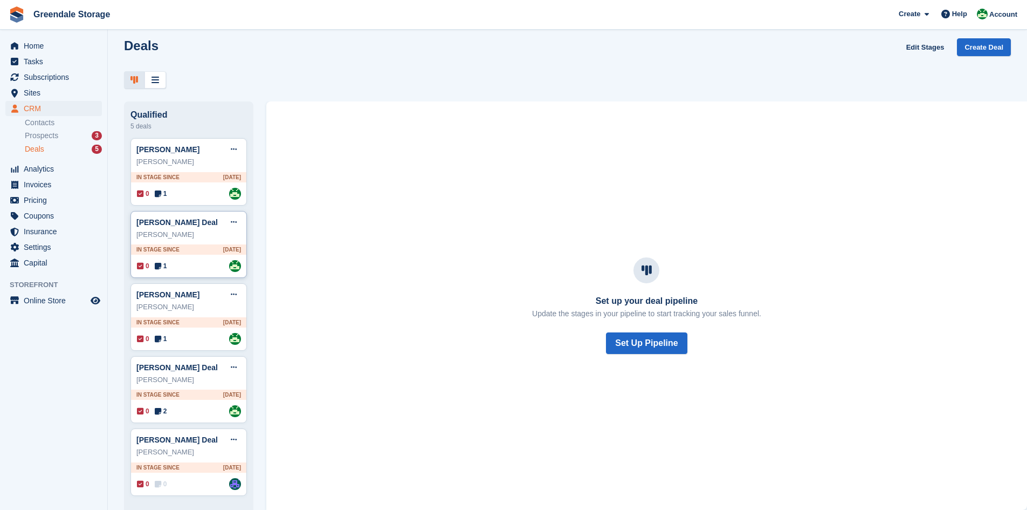
scroll to position [11, 0]
click at [157, 441] on link "[PERSON_NAME] Deal" at bounding box center [176, 439] width 81 height 9
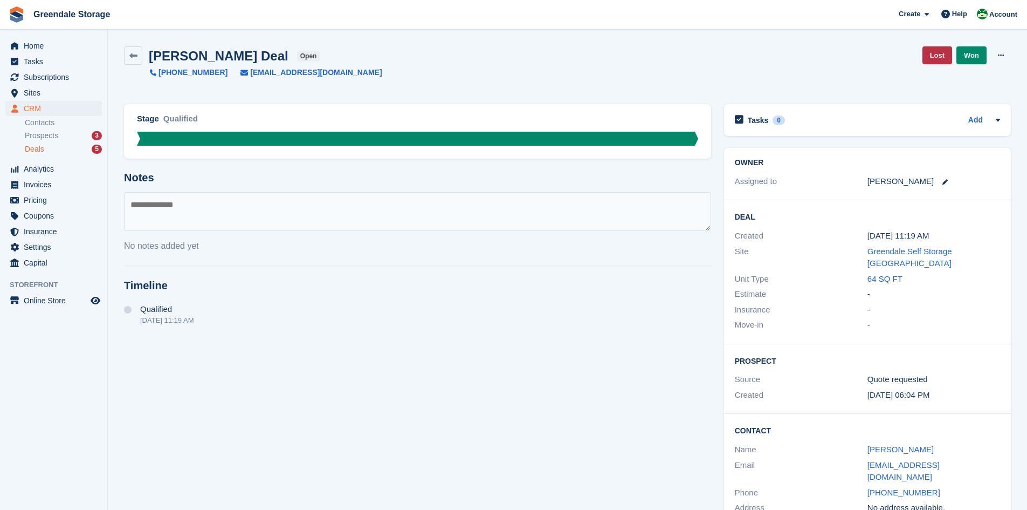
click at [177, 204] on textarea at bounding box center [417, 211] width 587 height 39
type textarea "**********"
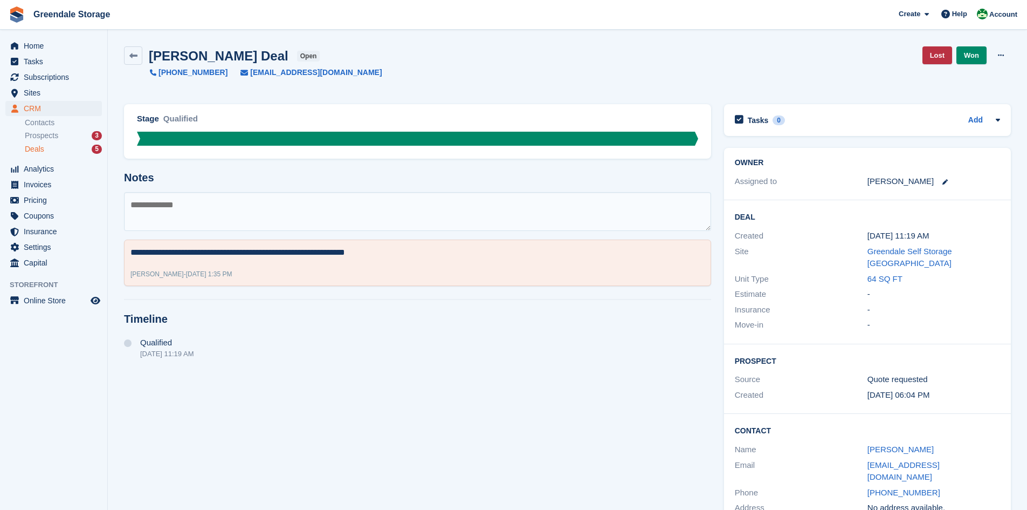
click at [36, 149] on span "Deals" at bounding box center [34, 149] width 19 height 10
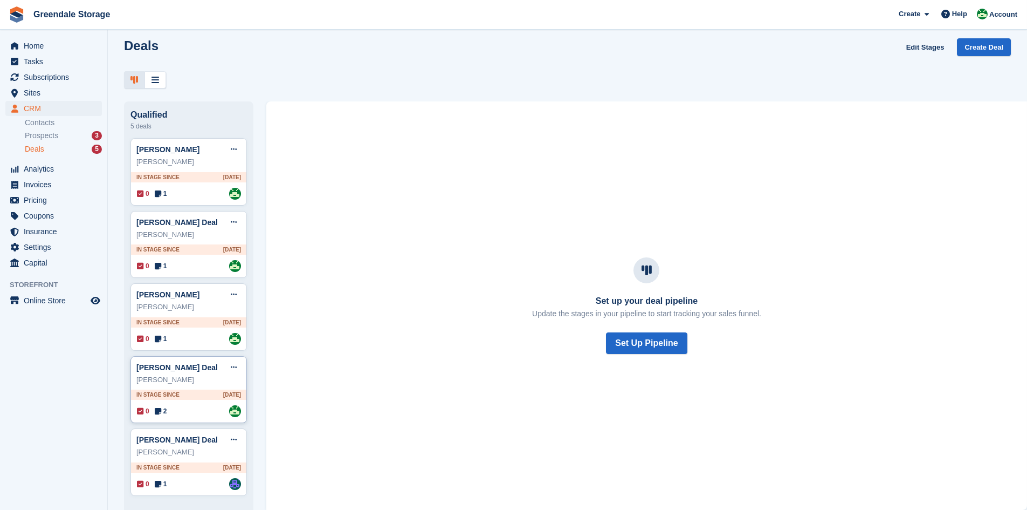
scroll to position [11, 0]
click at [172, 150] on link "[PERSON_NAME]" at bounding box center [167, 149] width 63 height 9
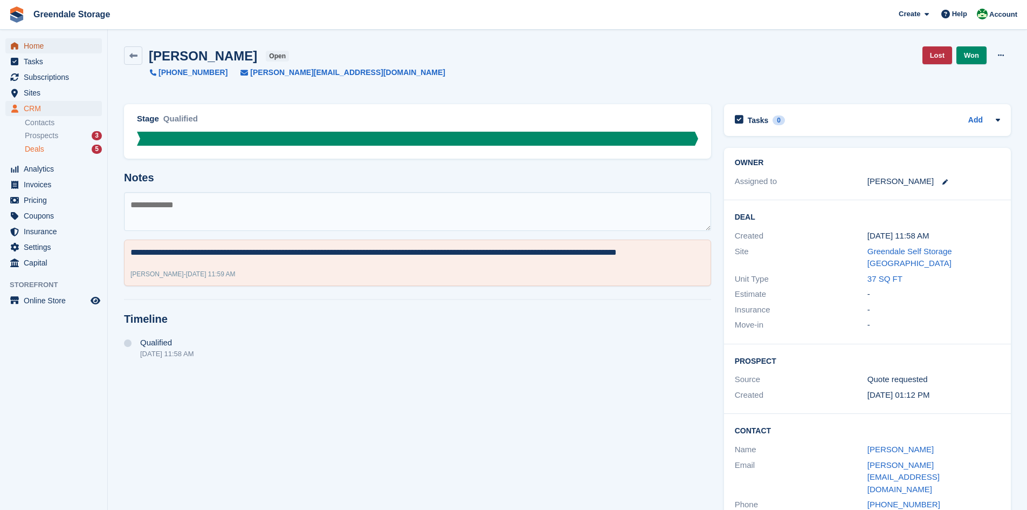
click at [35, 47] on span "Home" at bounding box center [56, 45] width 65 height 15
